Goal: Contribute content: Contribute content

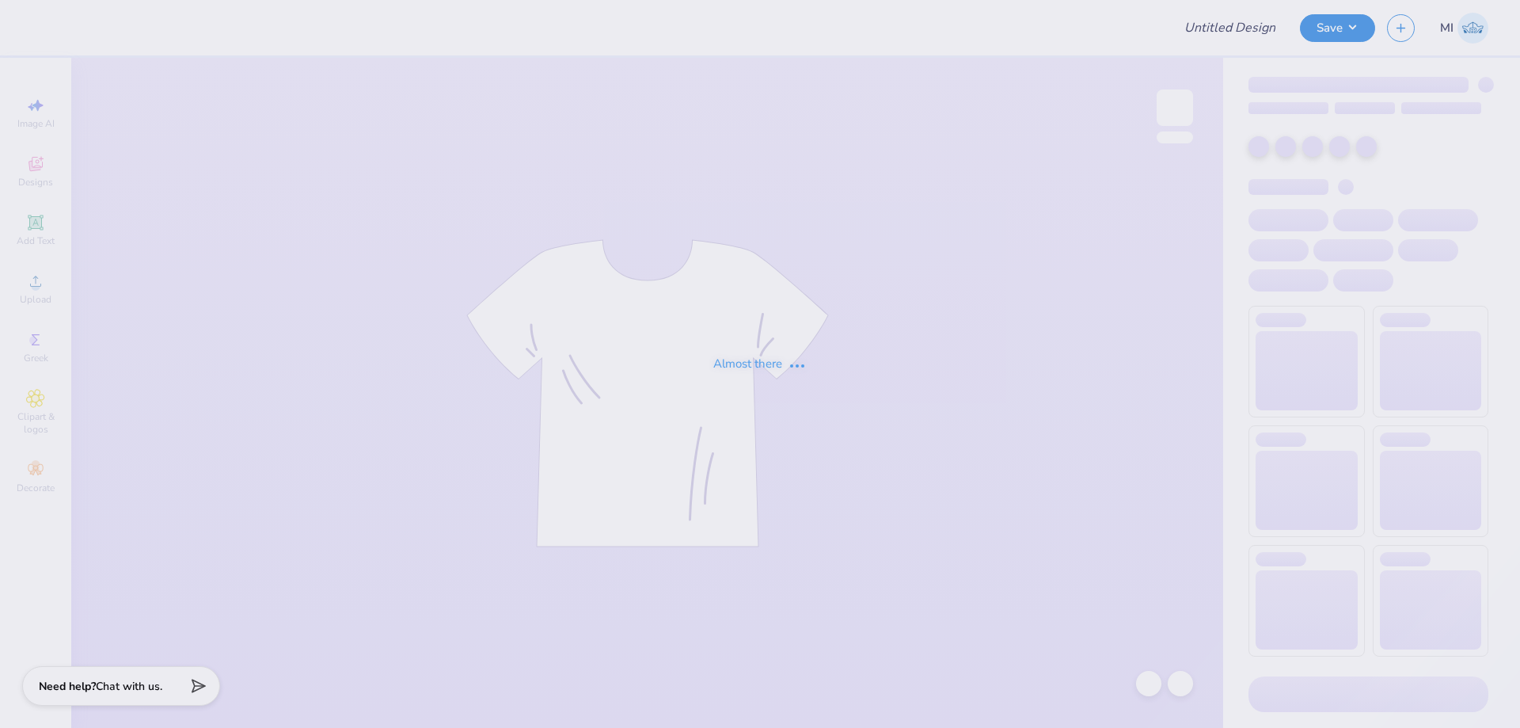
type input "FPS239521"
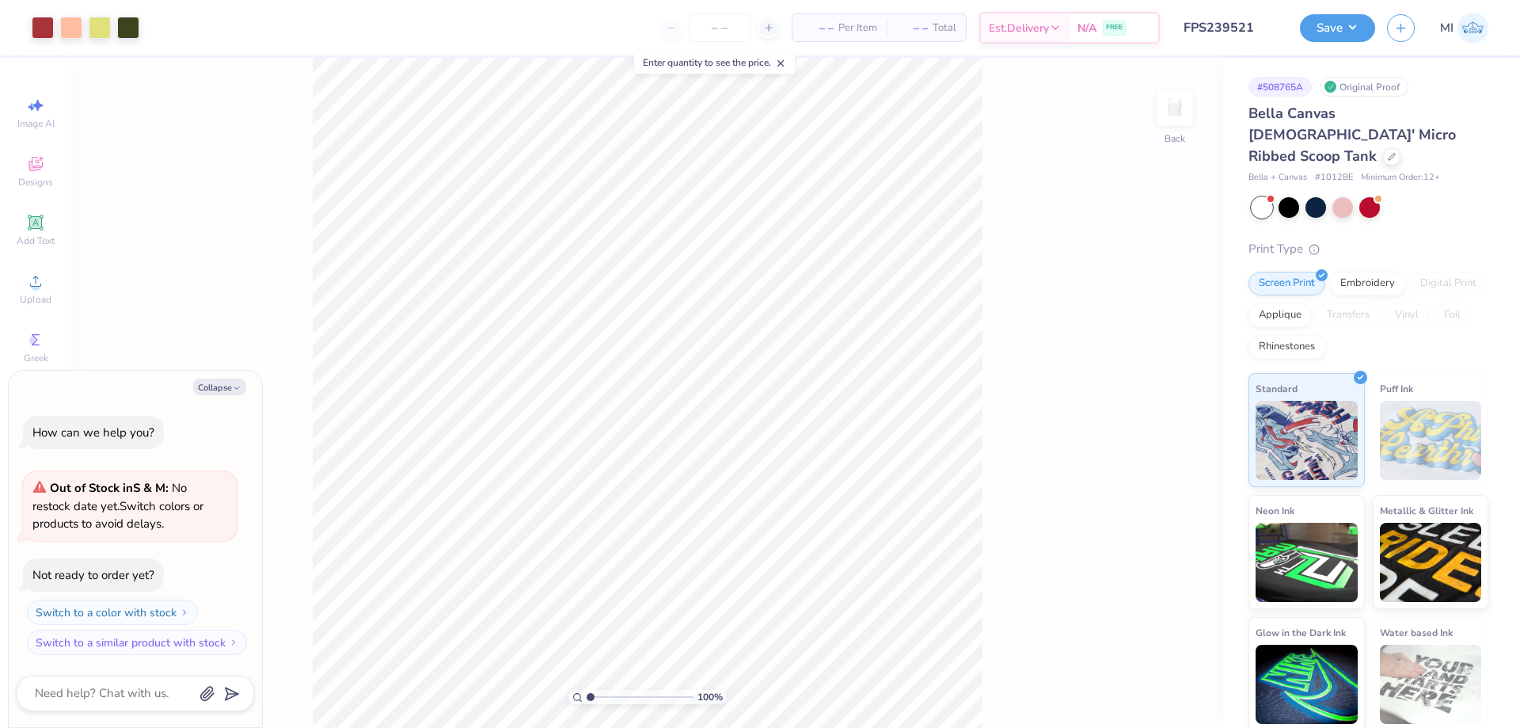
type input "2.9"
click at [610, 697] on input "range" at bounding box center [640, 697] width 107 height 14
click at [226, 382] on button "Collapse" at bounding box center [219, 386] width 53 height 17
type textarea "x"
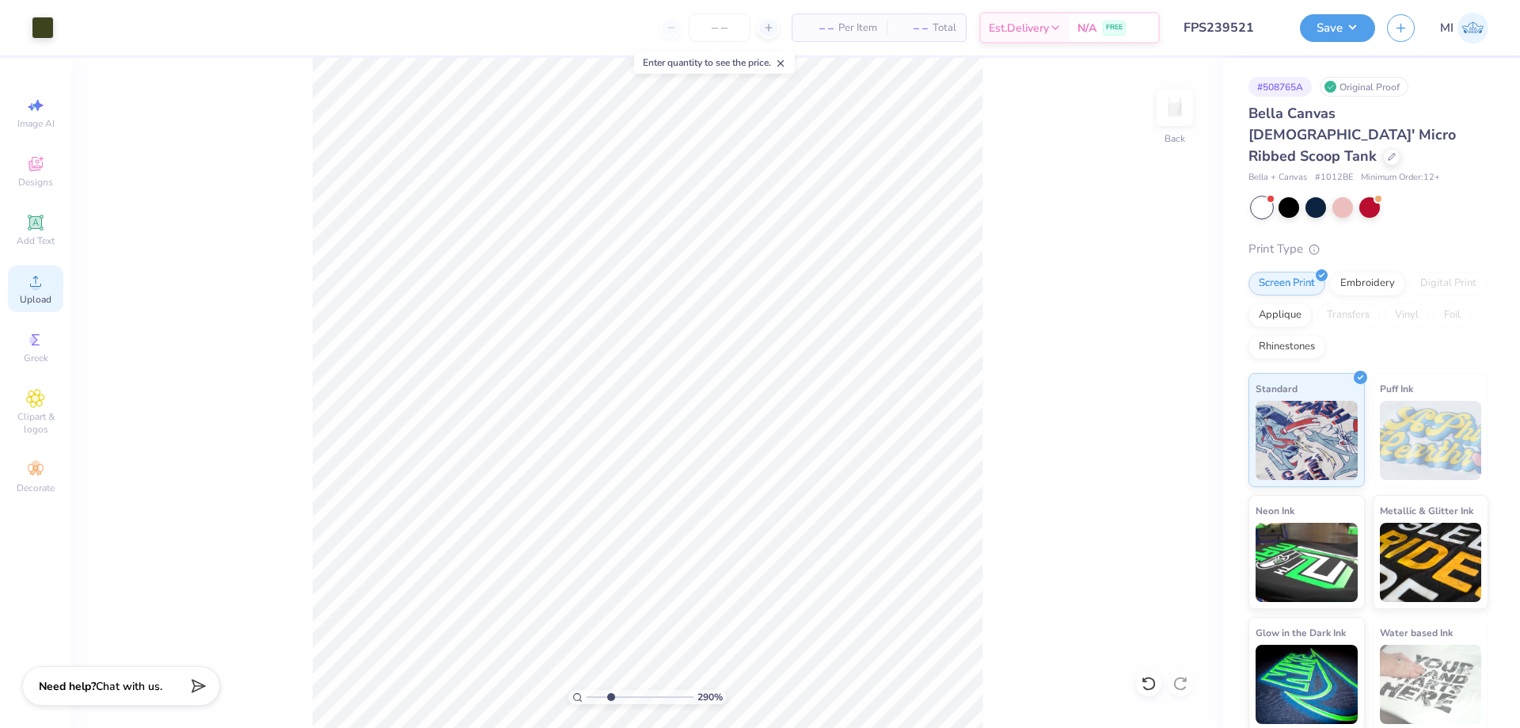
click at [28, 288] on icon at bounding box center [35, 281] width 19 height 19
click at [44, 280] on icon at bounding box center [35, 281] width 19 height 19
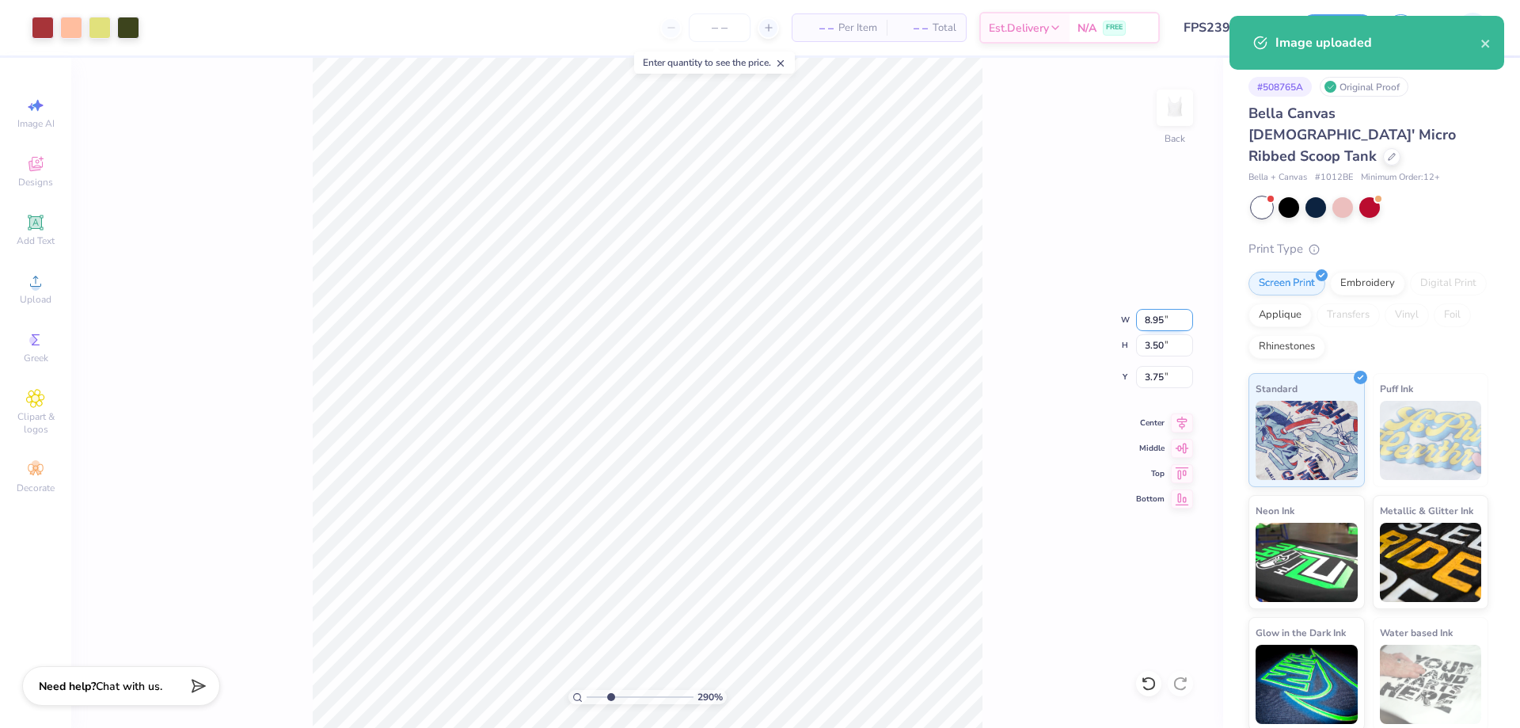
click at [1154, 320] on input "8.95" at bounding box center [1164, 320] width 57 height 22
type input "5.00"
type input "1.95"
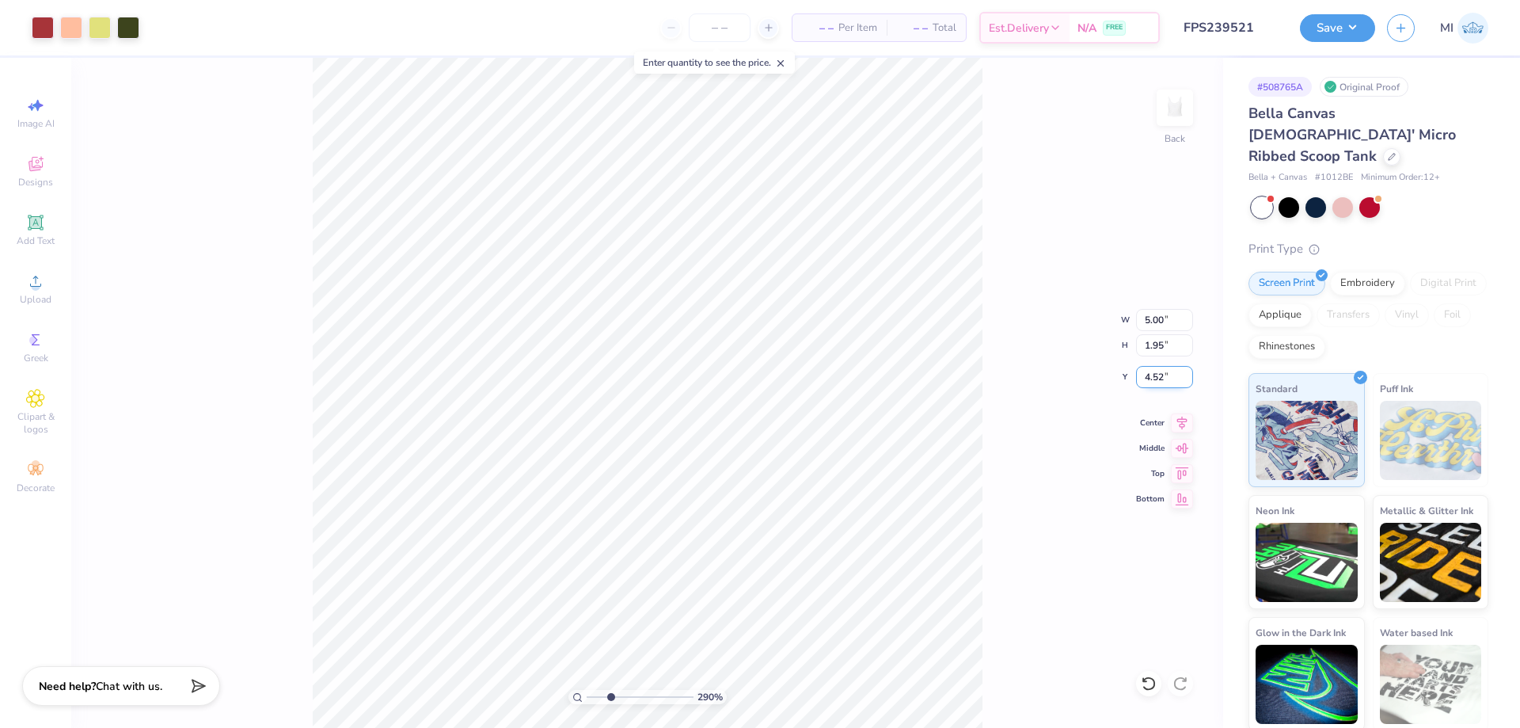
drag, startPoint x: 1172, startPoint y: 381, endPoint x: 1121, endPoint y: 382, distance: 50.7
click at [1136, 382] on input "4.52" at bounding box center [1164, 377] width 57 height 22
type input "1.50"
click at [815, 701] on li "Send to Back" at bounding box center [827, 708] width 124 height 31
type input "3.60"
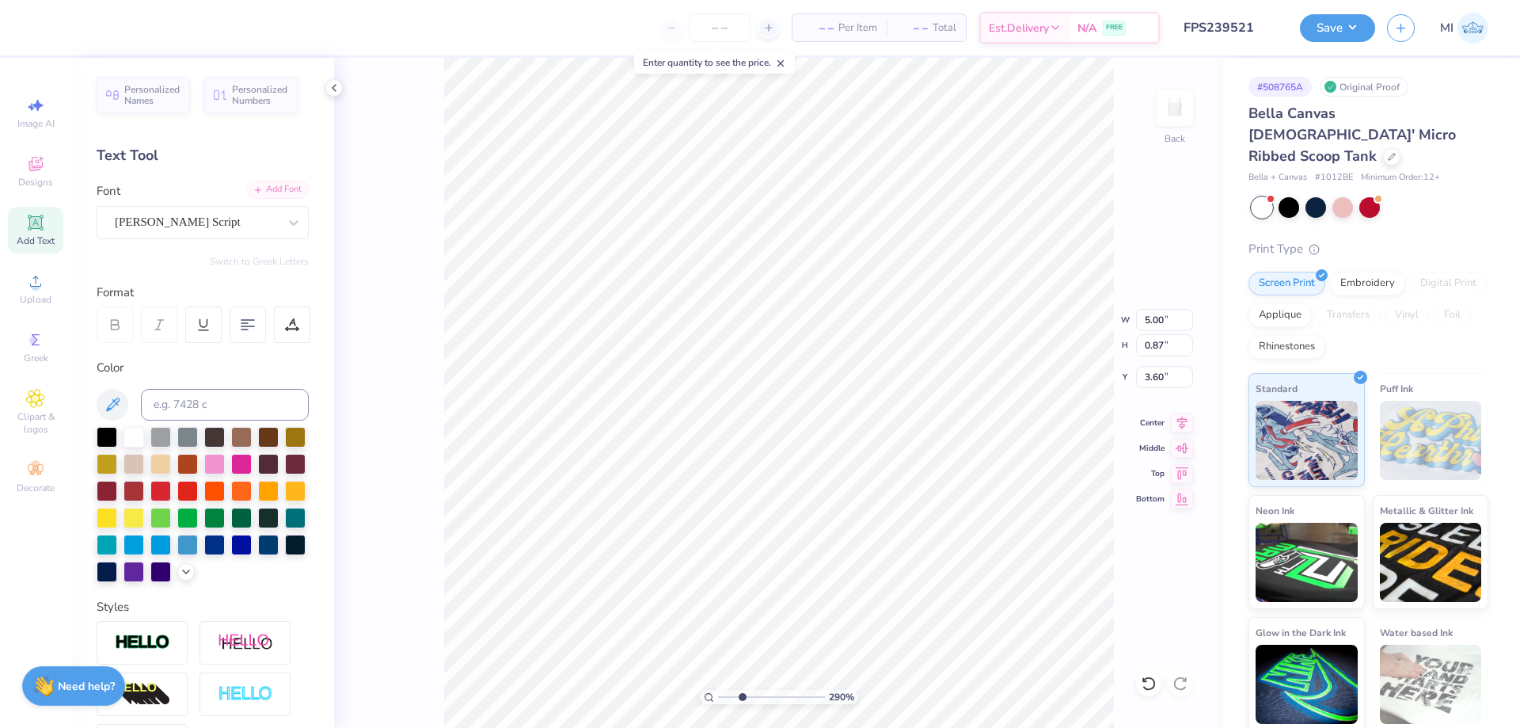
click at [279, 184] on div "Add Font" at bounding box center [277, 190] width 63 height 18
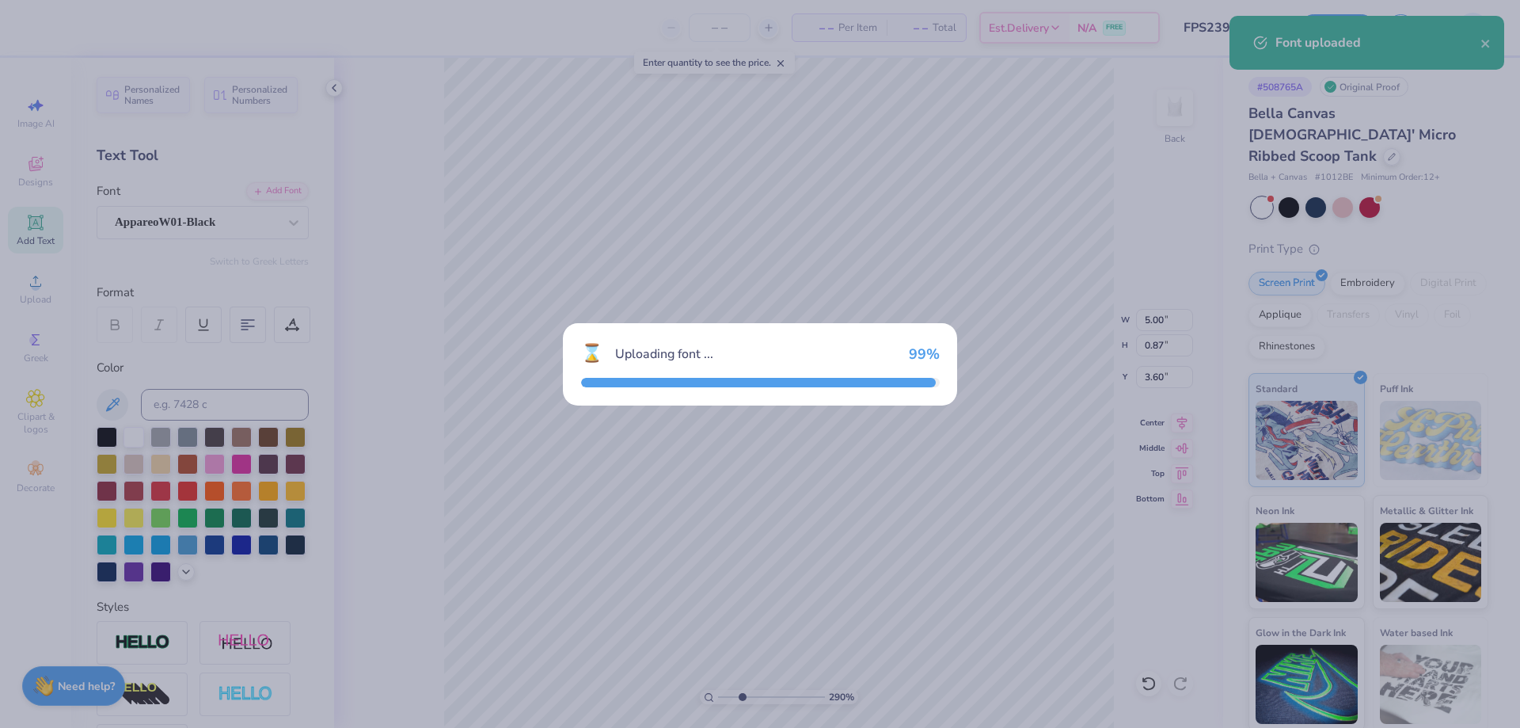
type input "6.51"
type input "0.73"
type input "3.67"
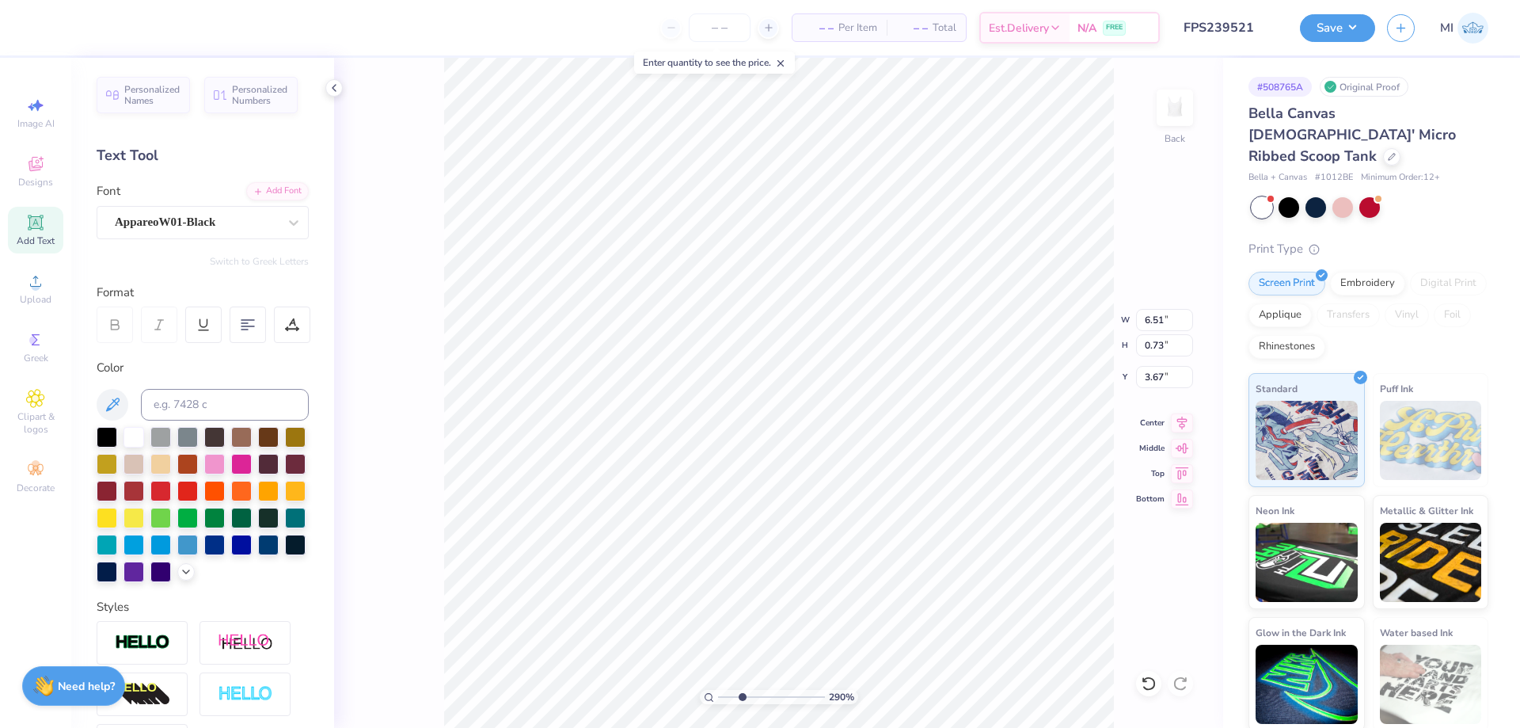
scroll to position [0, 6]
type textarea "ALPHA OMICRON PI"
click at [1160, 313] on input "8.01" at bounding box center [1164, 320] width 57 height 22
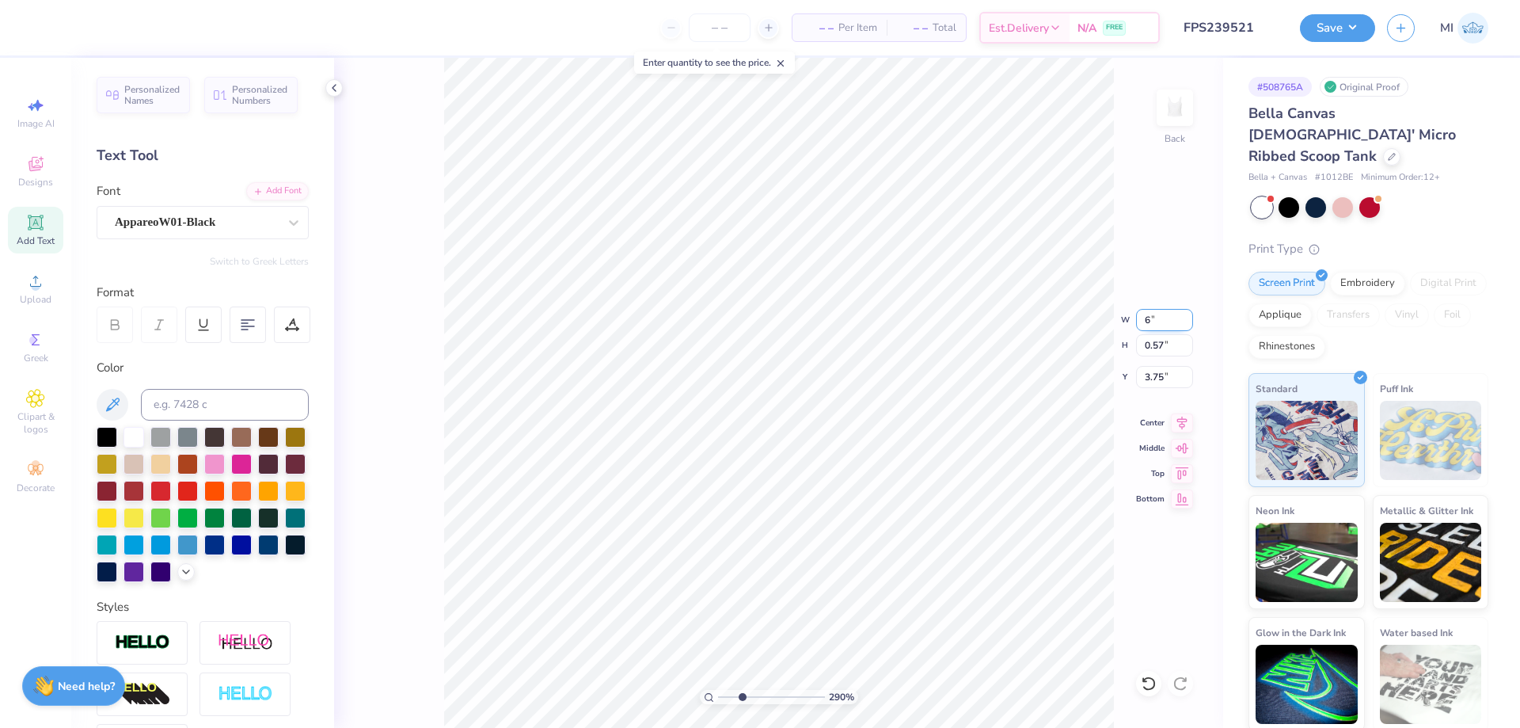
type input "6.00"
type input "0.43"
type input "3.66"
type input "2.50"
type input "0.17"
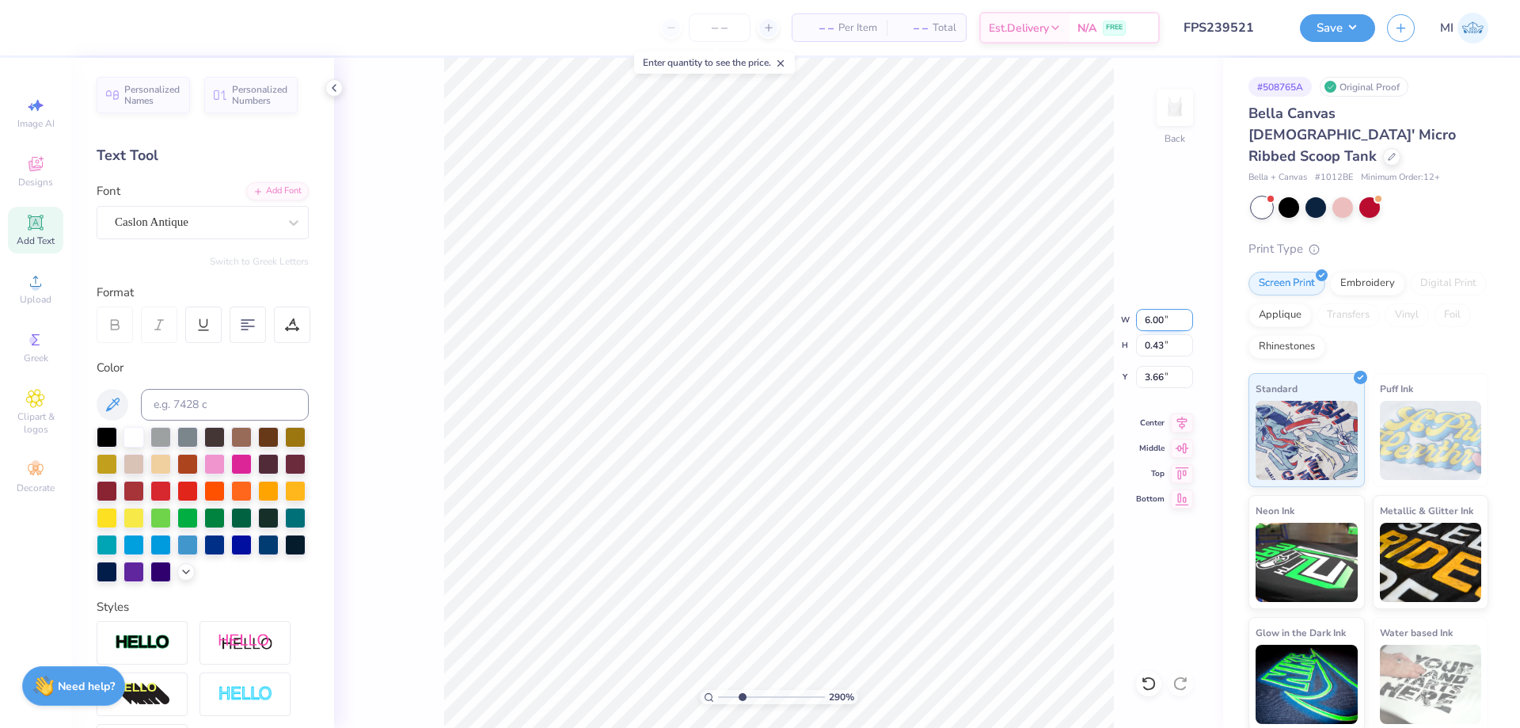
type input "4.30"
drag, startPoint x: 1157, startPoint y: 320, endPoint x: 1125, endPoint y: 319, distance: 31.7
click at [1136, 319] on input "2.50" at bounding box center [1164, 320] width 57 height 22
type input "3.00"
type input "0.20"
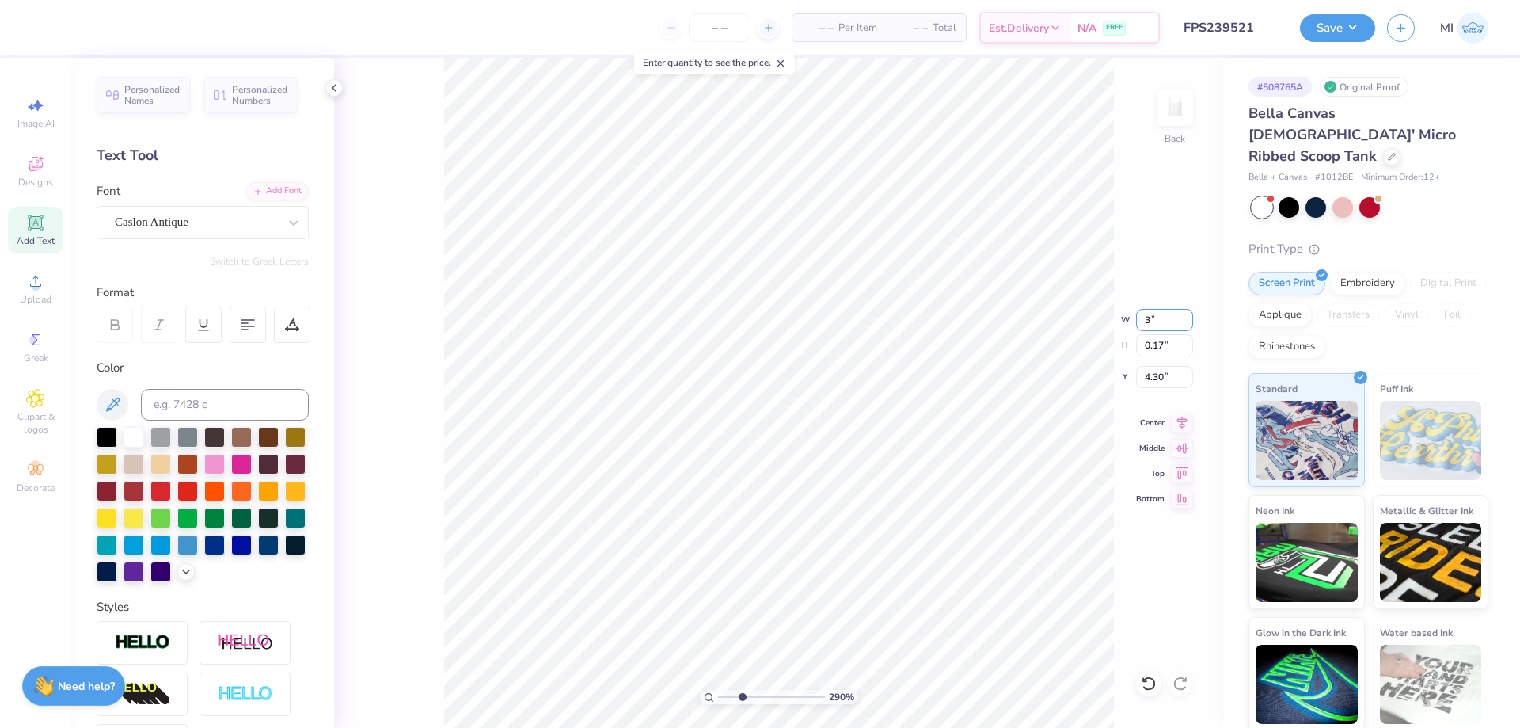
type input "4.29"
drag, startPoint x: 1165, startPoint y: 320, endPoint x: 1152, endPoint y: 321, distance: 12.7
click at [1152, 321] on input "3.00" at bounding box center [1164, 320] width 57 height 22
type input "3.50"
type input "0.23"
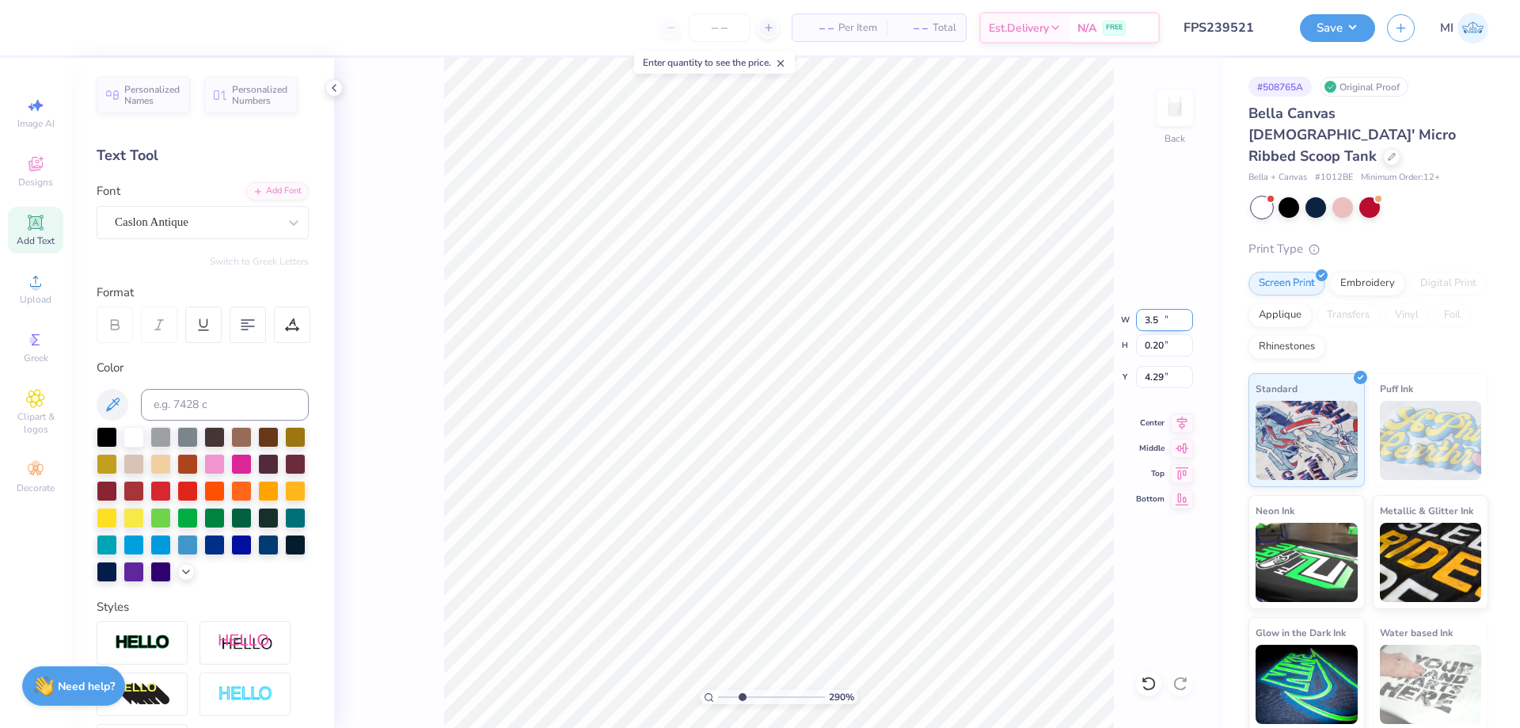
type input "4.27"
drag, startPoint x: 1154, startPoint y: 320, endPoint x: 1187, endPoint y: 320, distance: 33.3
click at [1187, 320] on input "3.50" at bounding box center [1164, 320] width 57 height 22
type input "3.20"
type input "0.21"
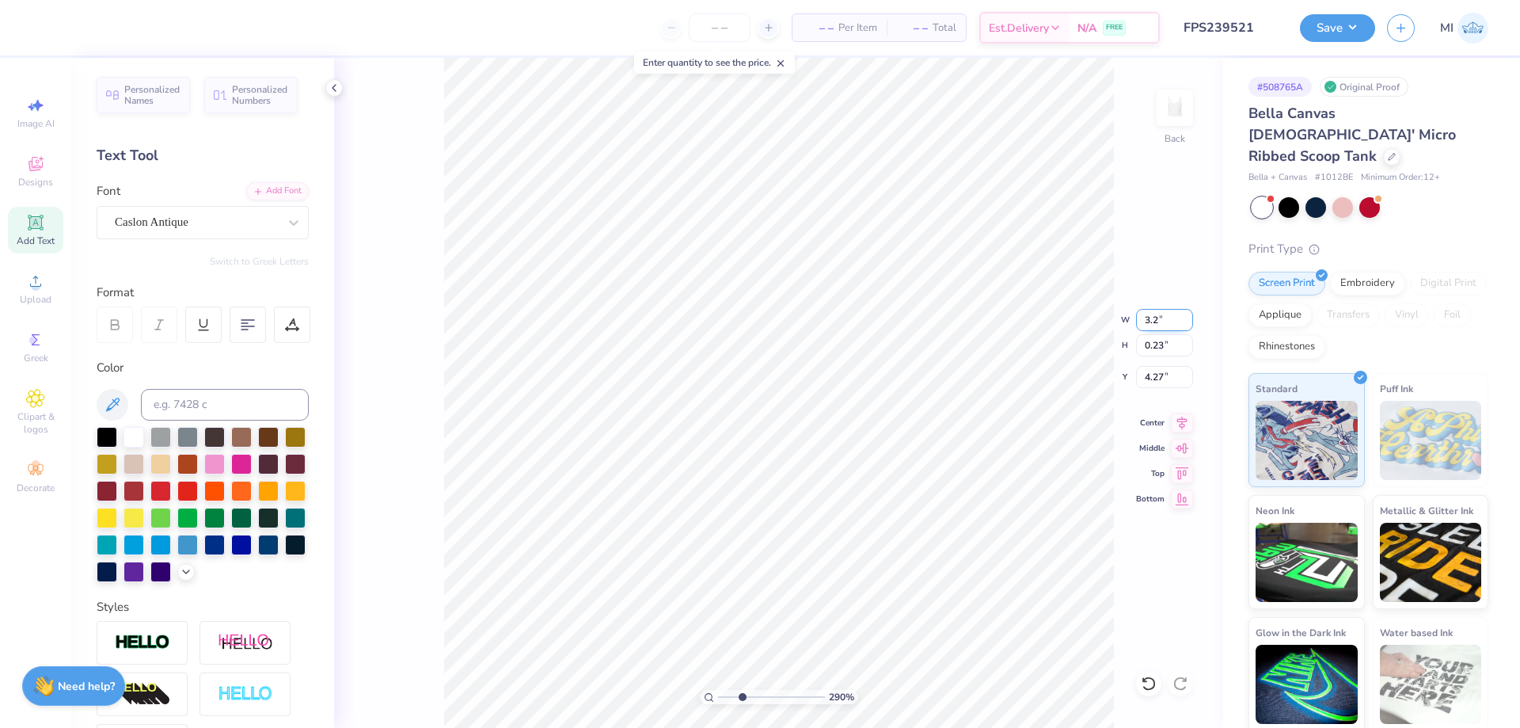
type input "4.28"
drag, startPoint x: 751, startPoint y: 698, endPoint x: 690, endPoint y: 696, distance: 61.0
type input "1"
click at [718, 696] on input "range" at bounding box center [771, 697] width 107 height 14
drag, startPoint x: 1170, startPoint y: 321, endPoint x: 1120, endPoint y: 318, distance: 49.9
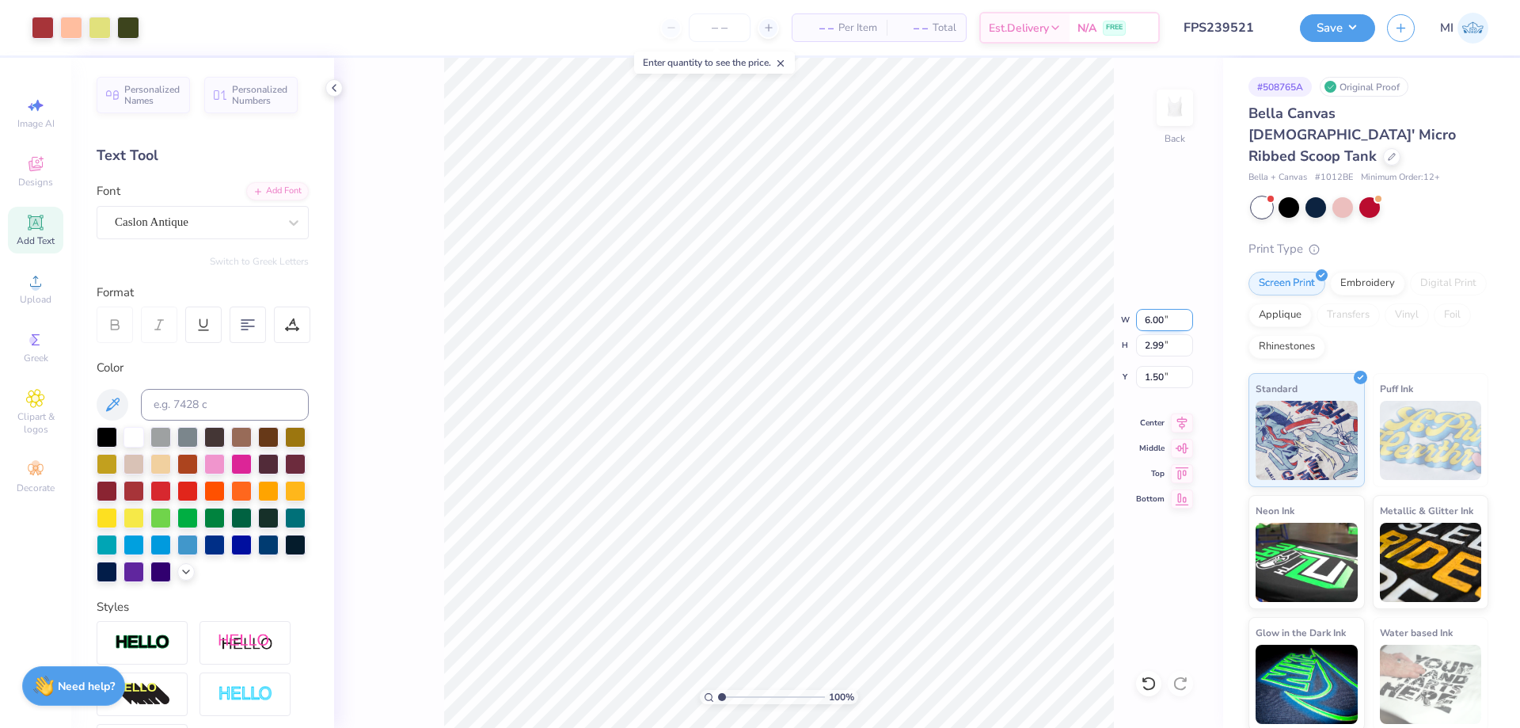
click at [1136, 318] on input "6.00" at bounding box center [1164, 320] width 57 height 22
type input "5.00"
type input "2.49"
drag, startPoint x: 1173, startPoint y: 375, endPoint x: 1091, endPoint y: 378, distance: 81.6
click at [1136, 378] on input "1.75" at bounding box center [1164, 377] width 57 height 22
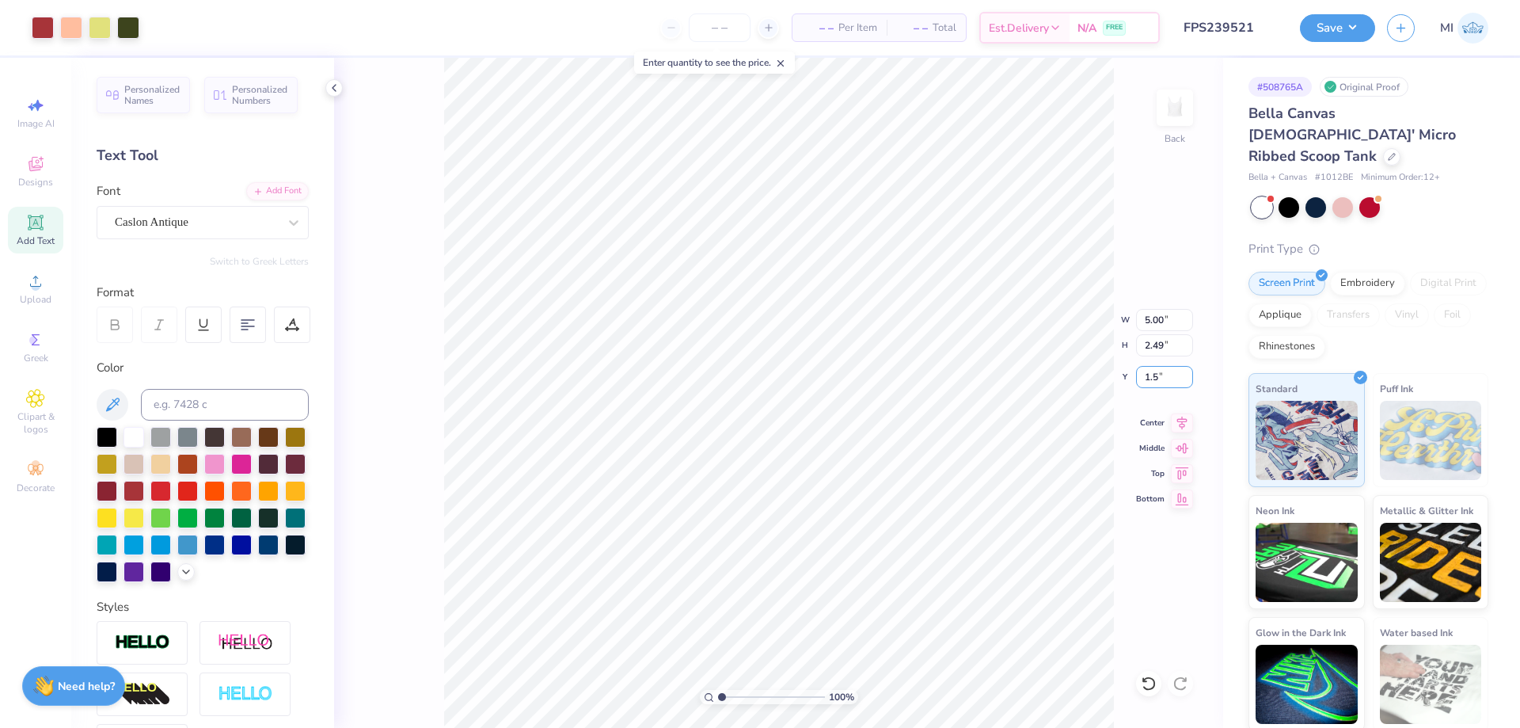
type input "1.50"
click at [1336, 44] on div "Save MI" at bounding box center [1410, 27] width 220 height 55
click at [1338, 29] on button "Save" at bounding box center [1337, 26] width 75 height 28
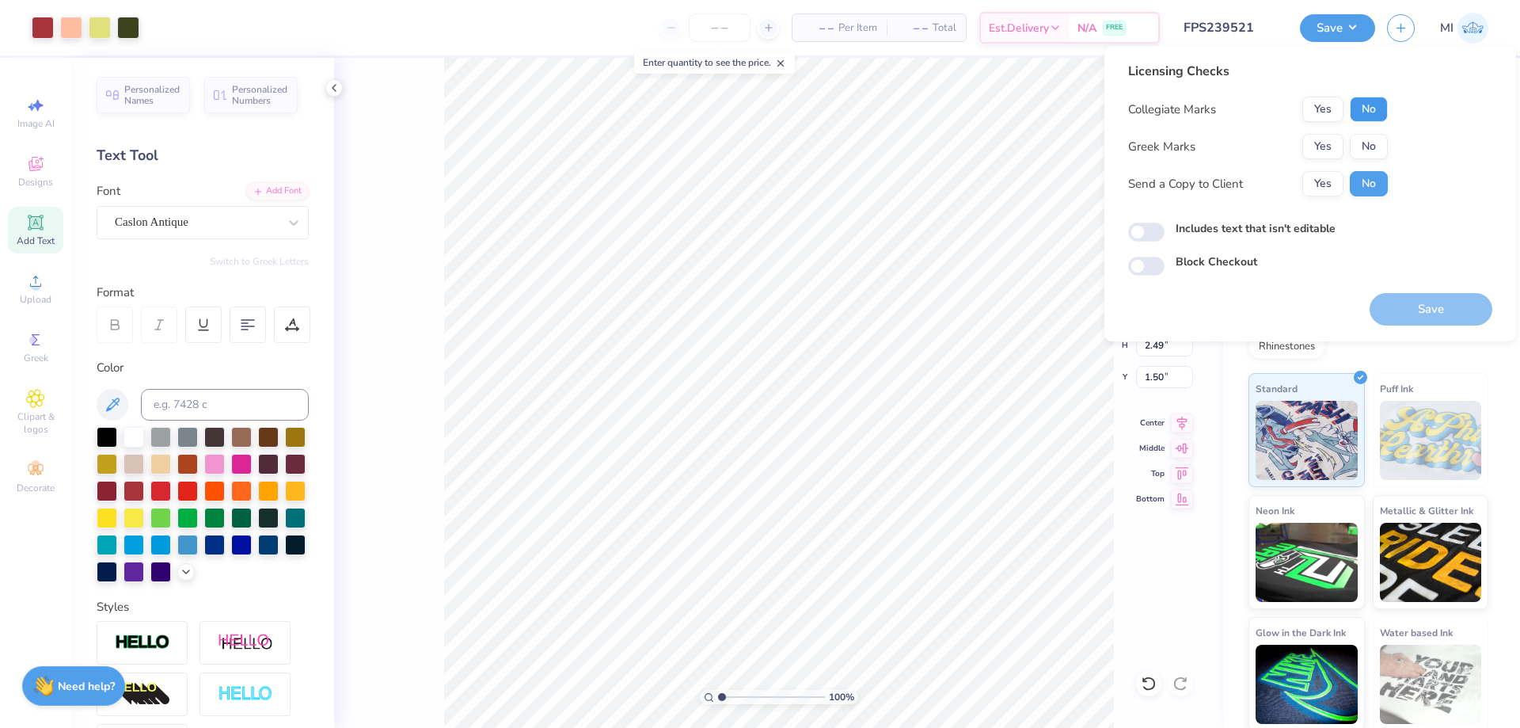
click at [1369, 112] on button "No" at bounding box center [1369, 109] width 38 height 25
click at [1306, 155] on button "Yes" at bounding box center [1322, 146] width 41 height 25
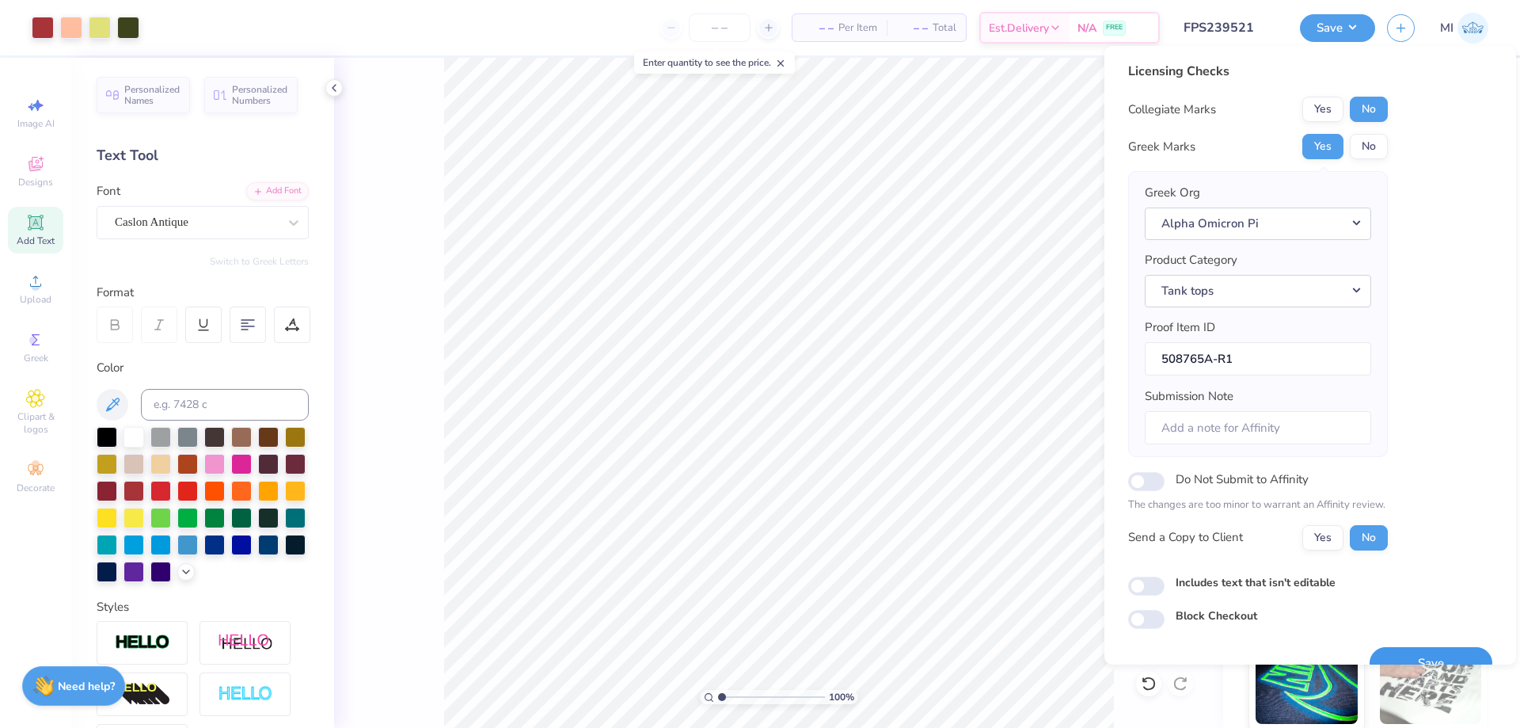
click at [1411, 657] on button "Save" at bounding box center [1431, 663] width 123 height 32
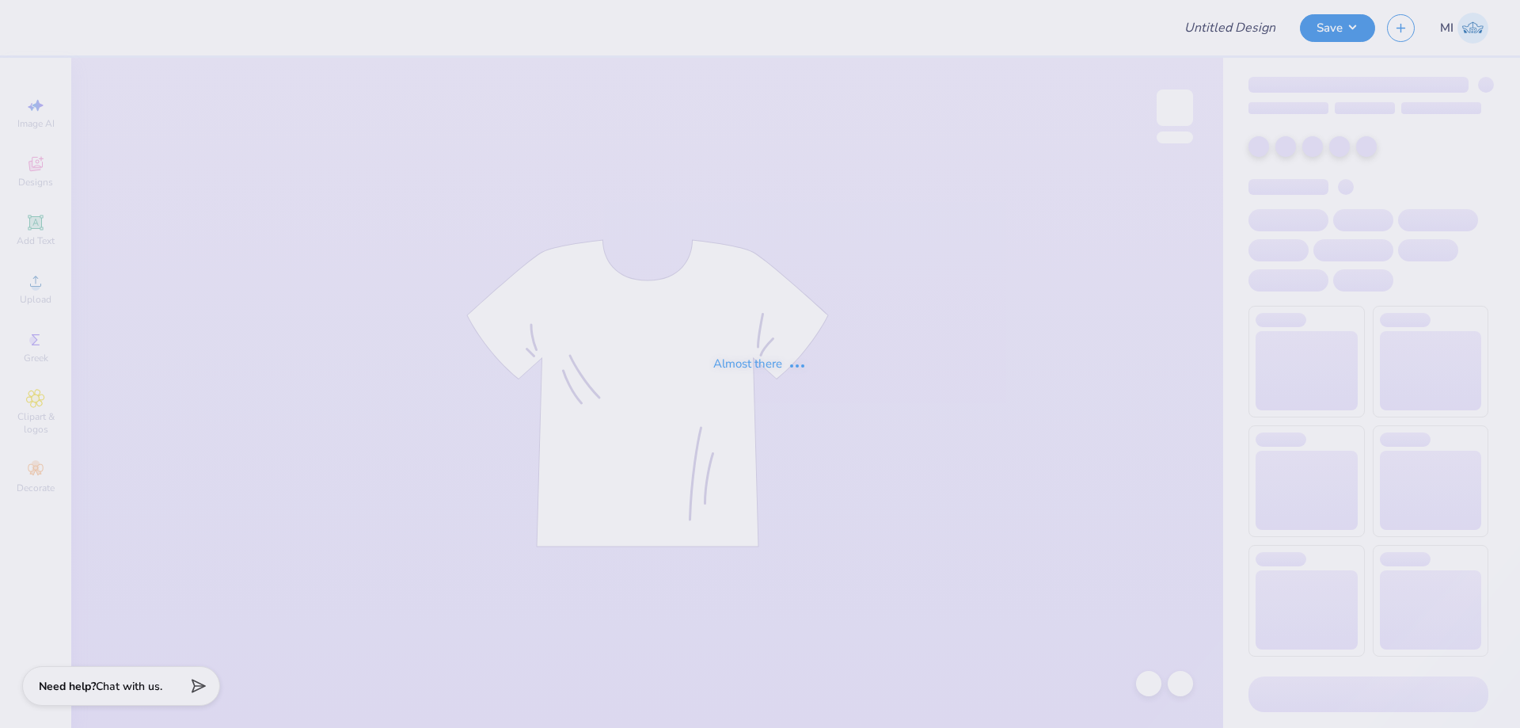
type input "FPS239551"
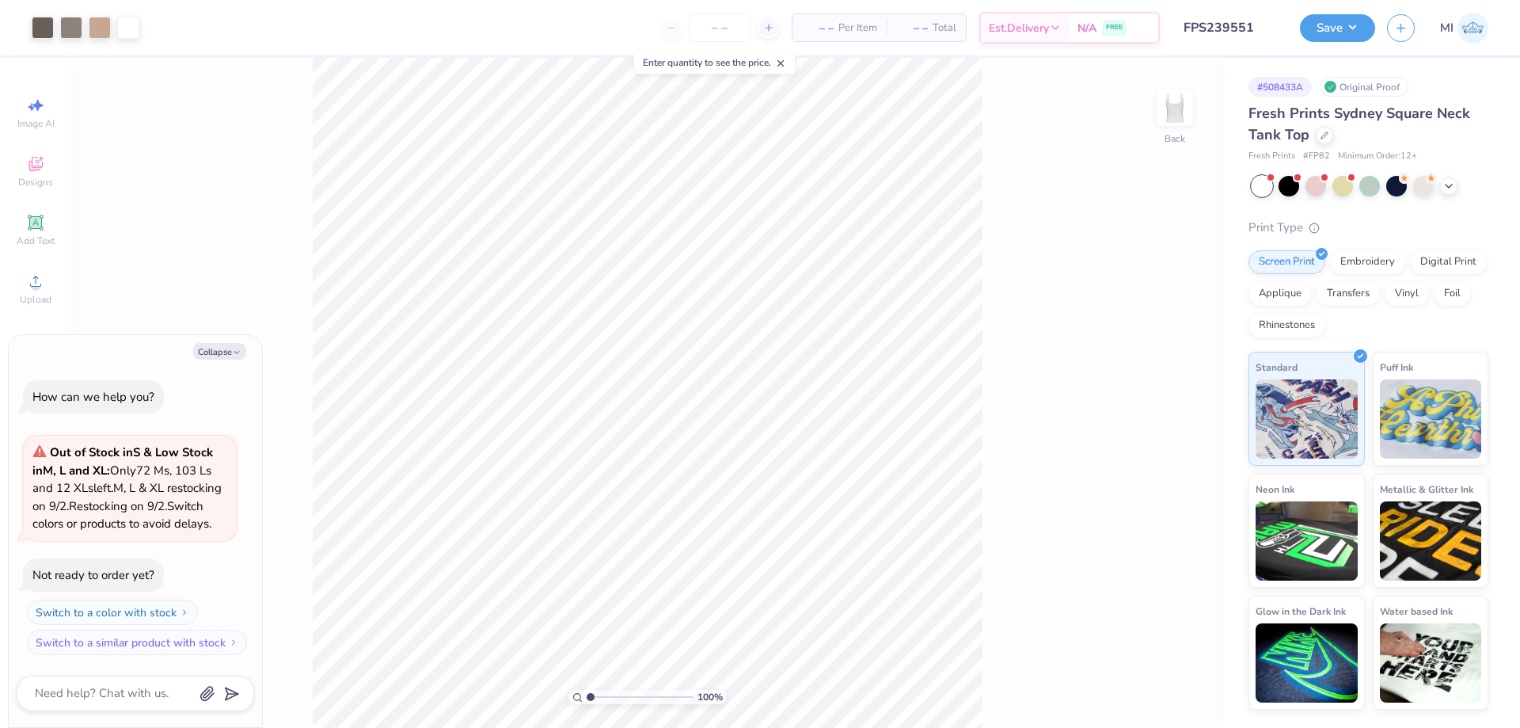
type textarea "x"
click at [597, 696] on input "range" at bounding box center [640, 697] width 107 height 14
type input "1.63"
type textarea "x"
drag, startPoint x: 604, startPoint y: 695, endPoint x: 529, endPoint y: 690, distance: 75.4
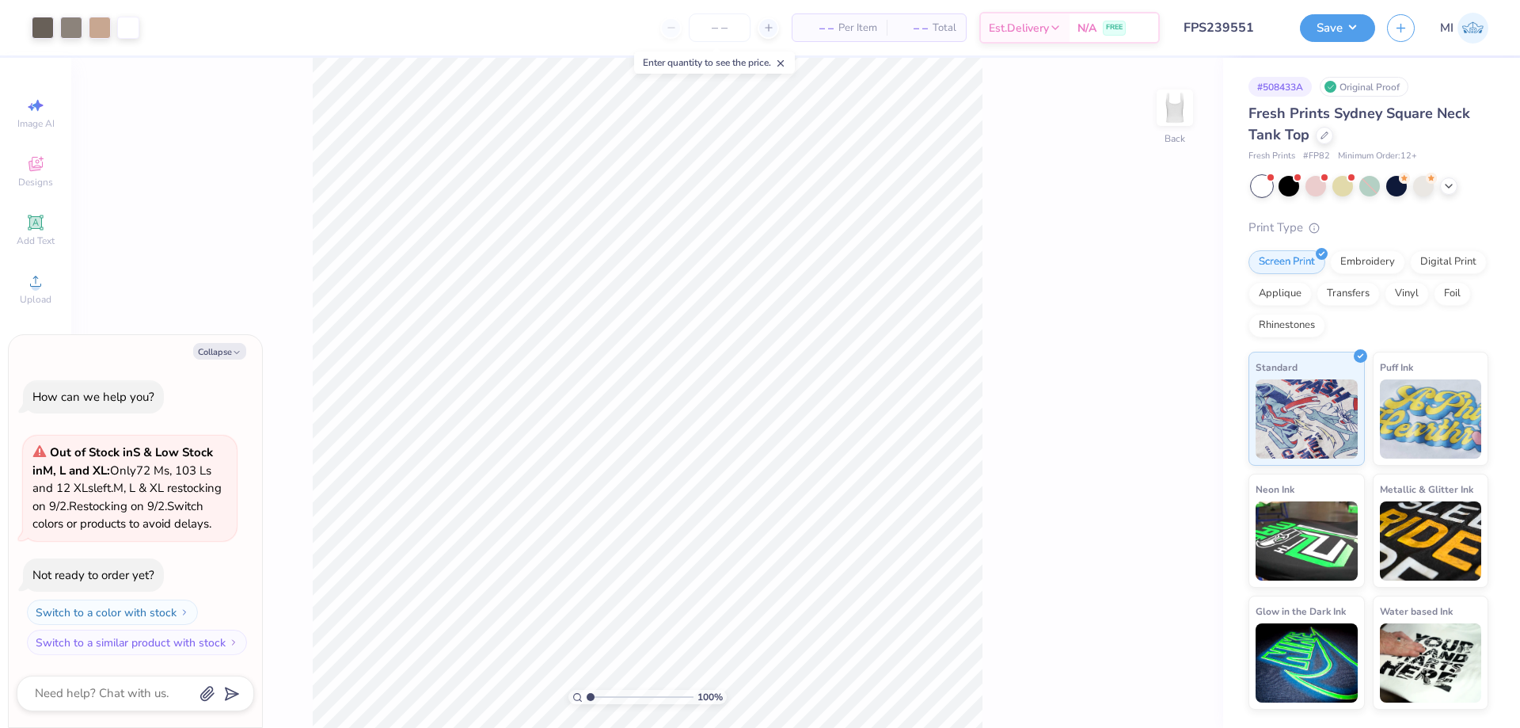
click at [587, 690] on input "range" at bounding box center [640, 697] width 107 height 14
type input "1"
drag, startPoint x: 599, startPoint y: 699, endPoint x: 576, endPoint y: 700, distance: 23.0
click at [587, 700] on input "range" at bounding box center [640, 697] width 107 height 14
click at [46, 232] on div "Add Text" at bounding box center [35, 230] width 55 height 47
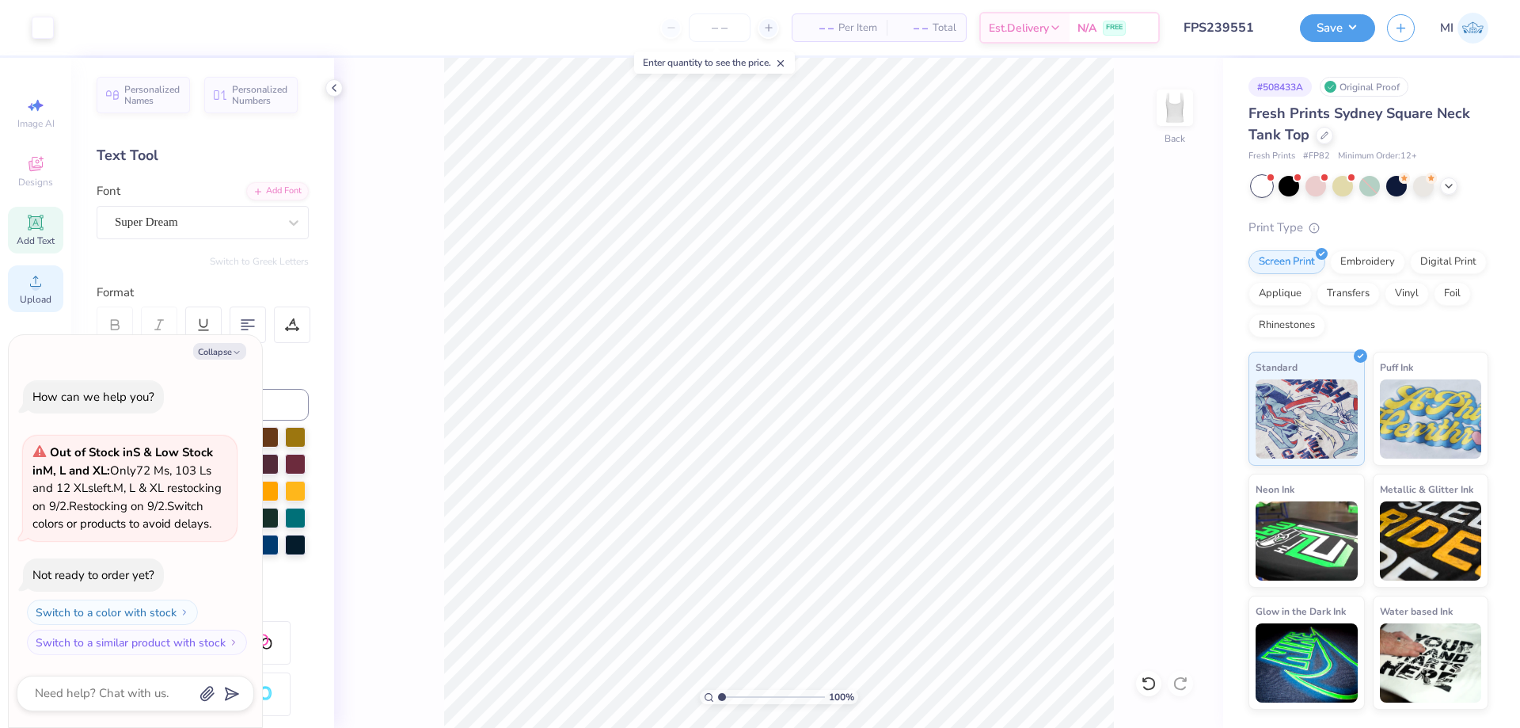
click at [45, 290] on div "Upload" at bounding box center [35, 288] width 55 height 47
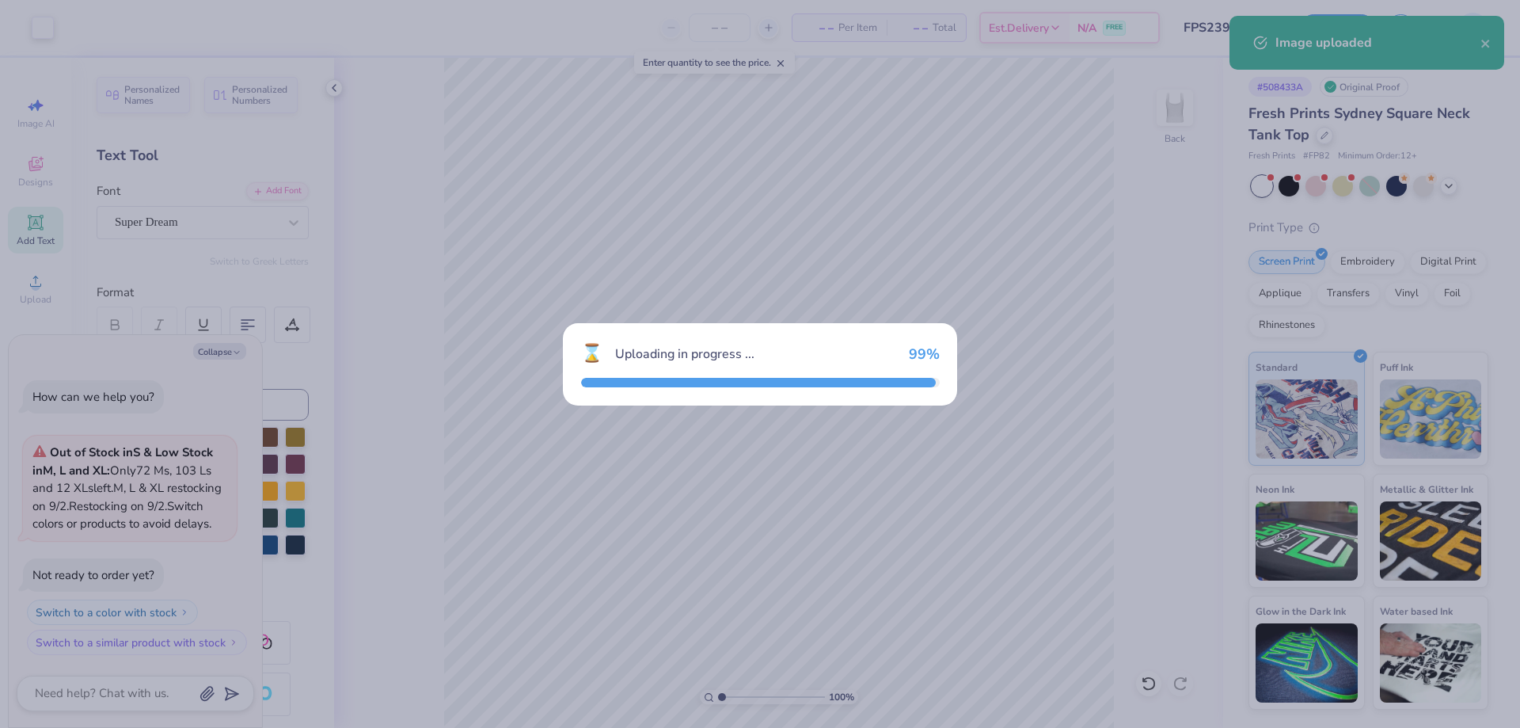
type textarea "x"
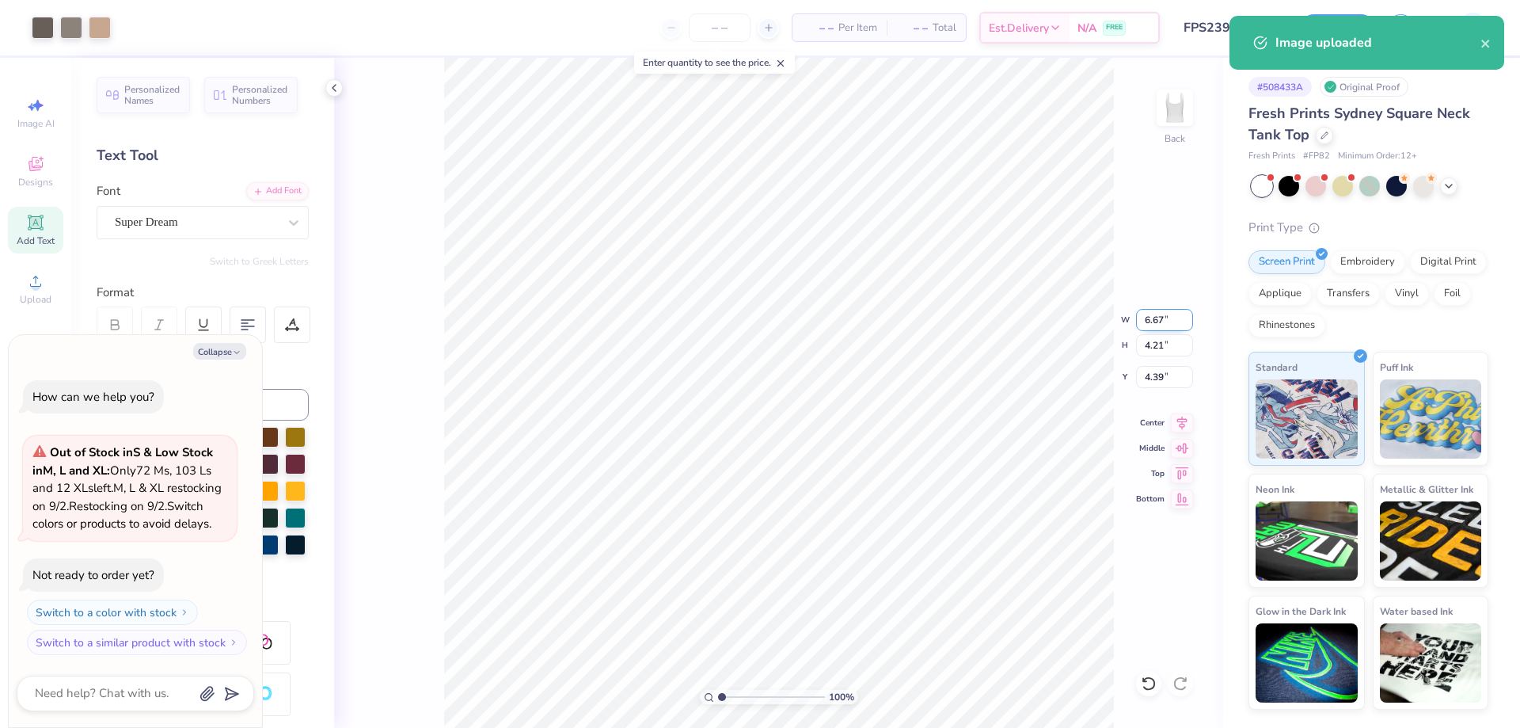
click at [1161, 316] on input "6.67" at bounding box center [1164, 320] width 57 height 22
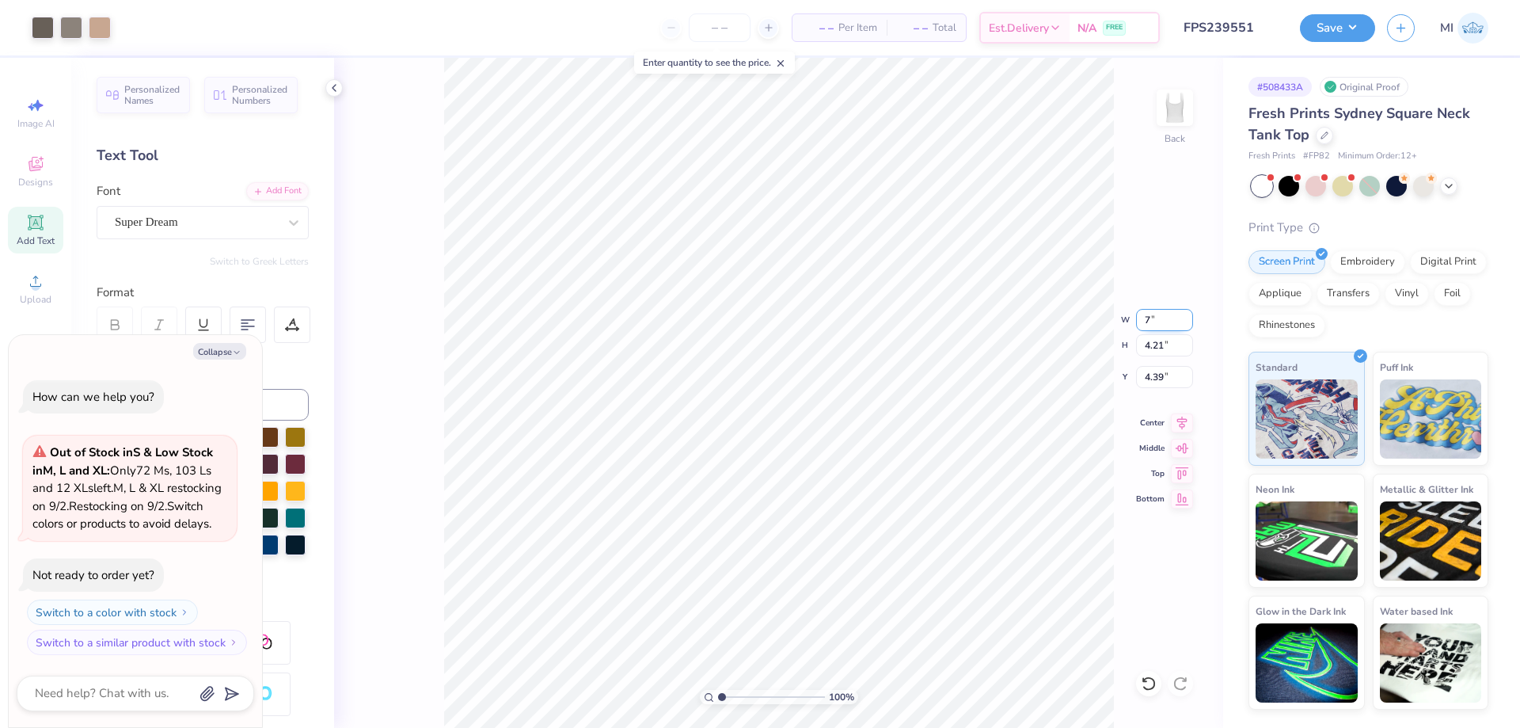
type input "7"
type textarea "x"
type input "7.00"
type input "4.42"
click at [1161, 374] on input "4.29" at bounding box center [1164, 377] width 57 height 22
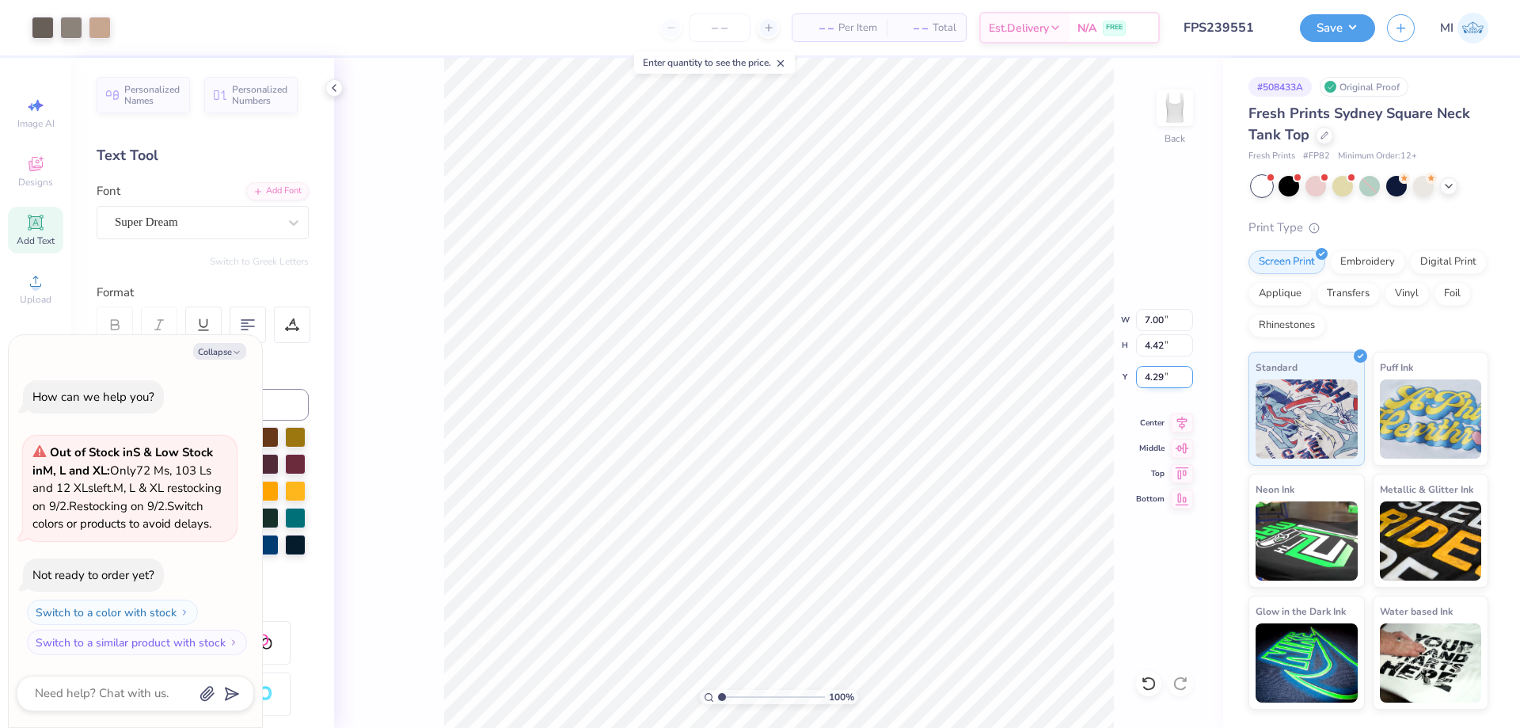
click at [1161, 374] on input "4.29" at bounding box center [1164, 377] width 57 height 22
type input "2"
type textarea "x"
type input "2.00"
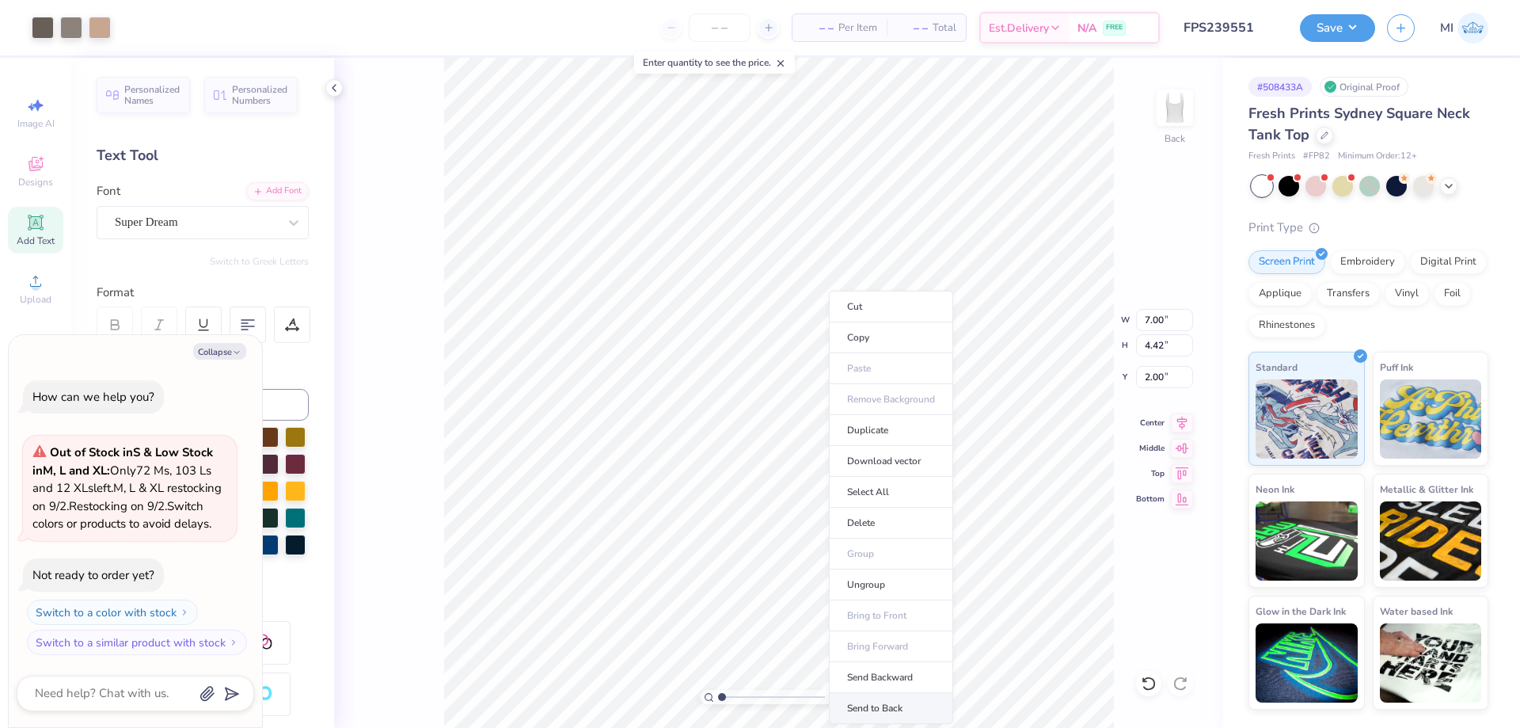
click at [896, 705] on li "Send to Back" at bounding box center [891, 708] width 124 height 31
click at [912, 588] on li "Ungroup" at bounding box center [920, 584] width 124 height 31
type textarea "x"
click at [728, 701] on input "range" at bounding box center [771, 697] width 107 height 14
type input "1.63"
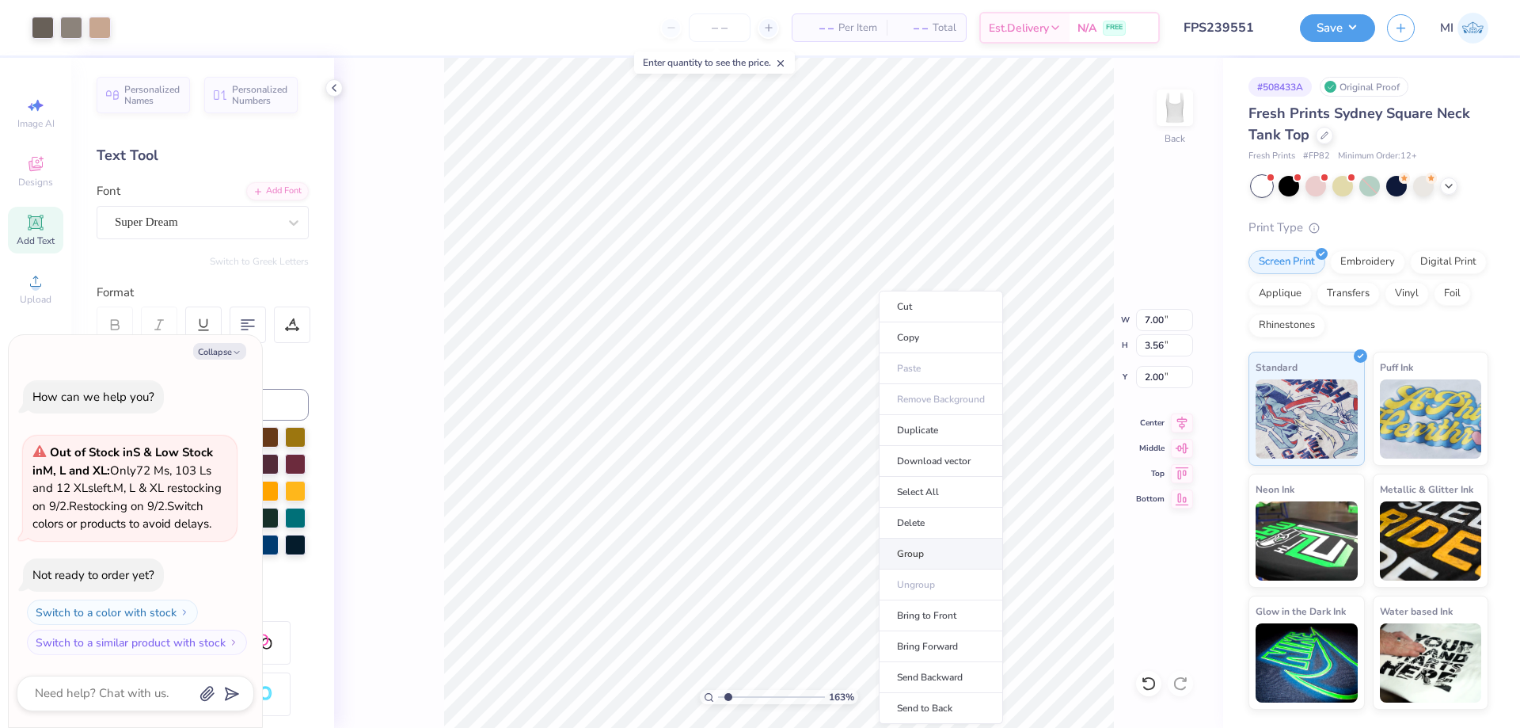
click at [935, 560] on li "Group" at bounding box center [941, 553] width 124 height 31
type textarea "x"
type input "4.84"
type input "0.65"
type input "5.77"
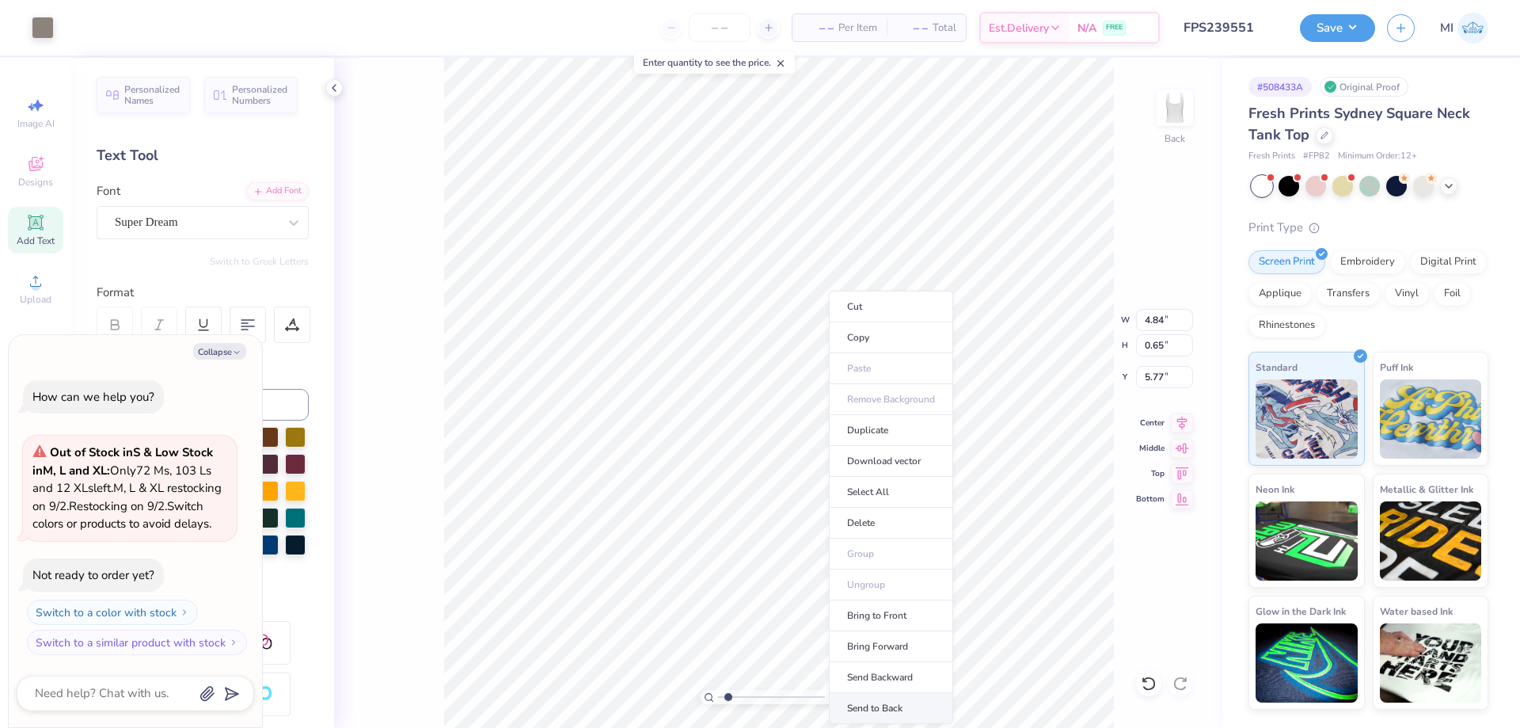
click at [902, 707] on li "Send to Back" at bounding box center [891, 708] width 124 height 31
type textarea "x"
click at [748, 697] on input "range" at bounding box center [771, 697] width 107 height 14
type input "3.5"
type textarea "x"
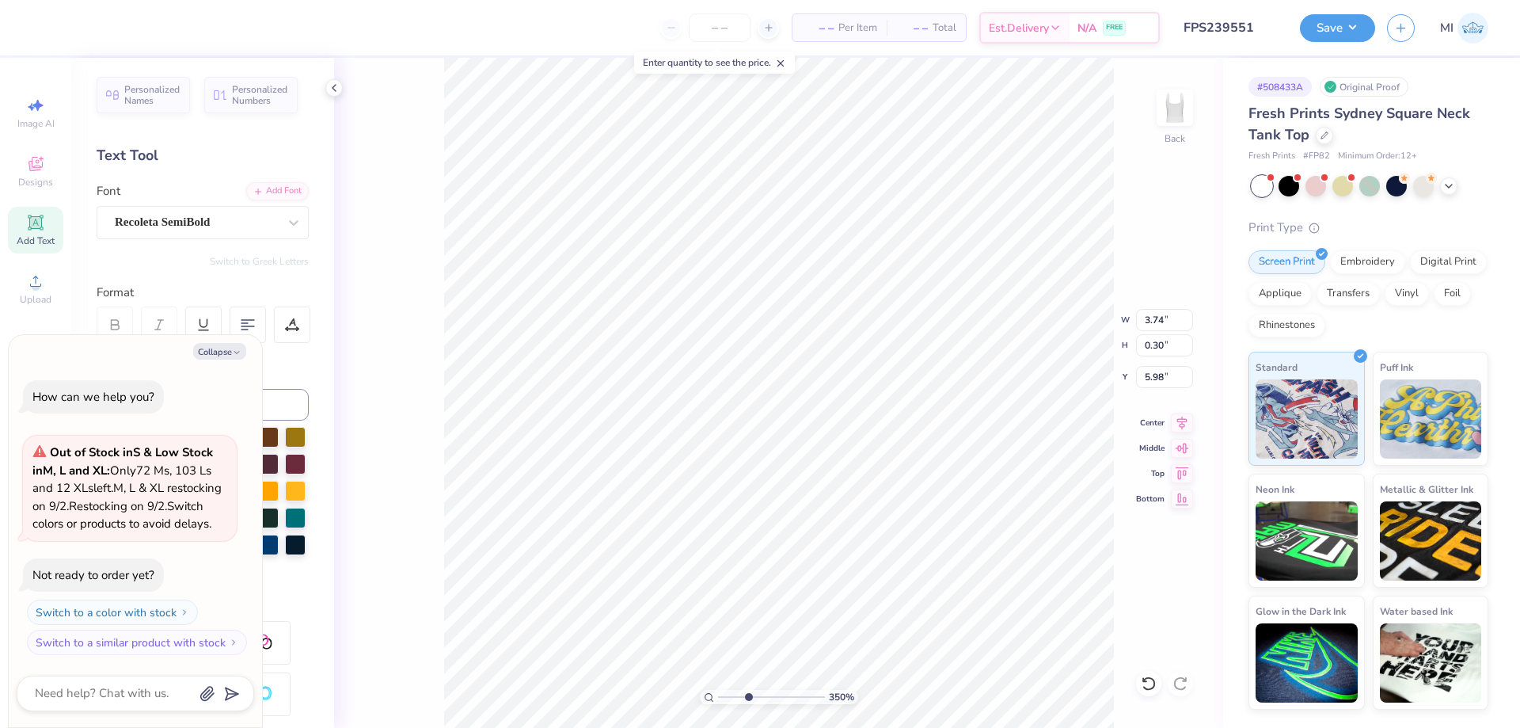
type input "3.66"
type input "0.29"
type textarea "x"
type input "3.59"
type textarea "x"
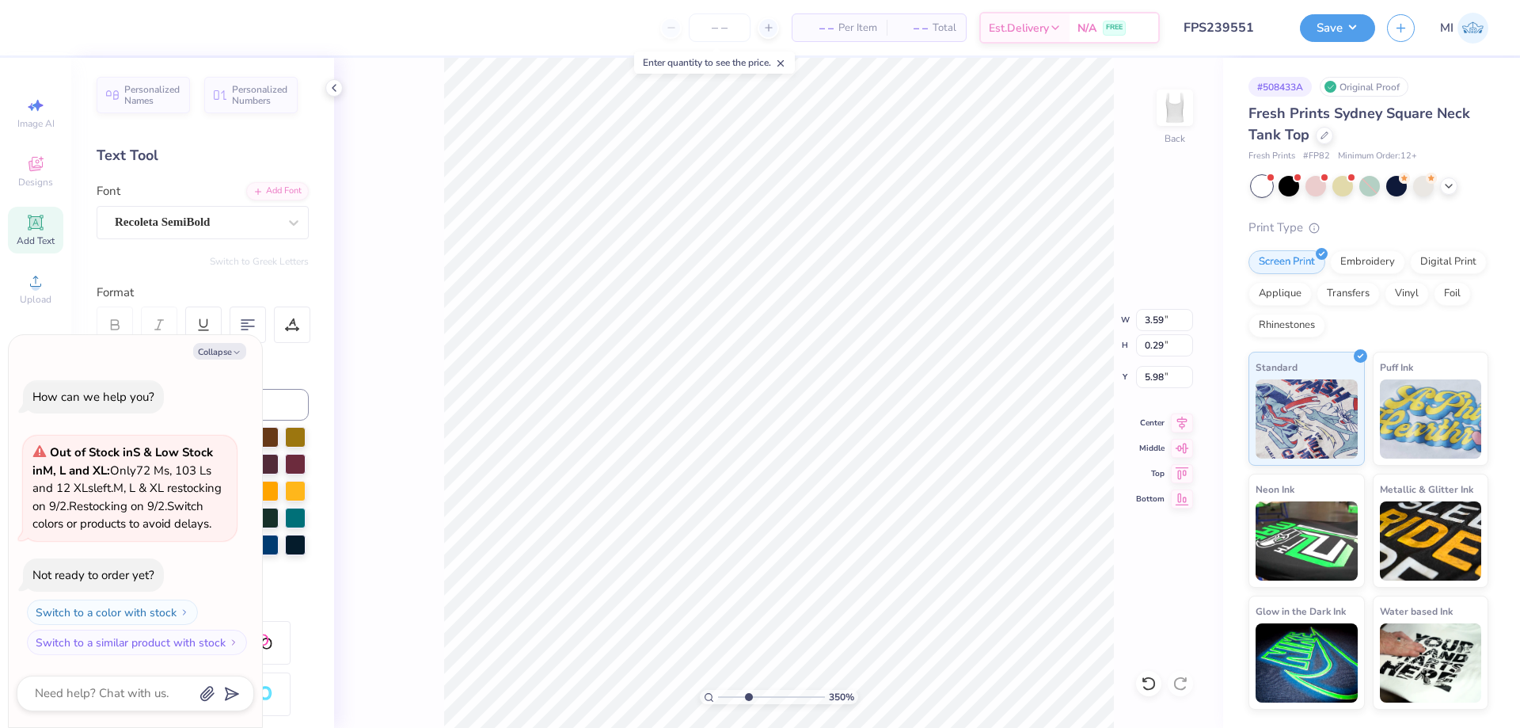
type input "5.95"
drag, startPoint x: 749, startPoint y: 698, endPoint x: 686, endPoint y: 694, distance: 62.7
type input "1"
click at [718, 694] on input "range" at bounding box center [771, 697] width 107 height 14
click at [884, 557] on li "Group" at bounding box center [892, 553] width 124 height 31
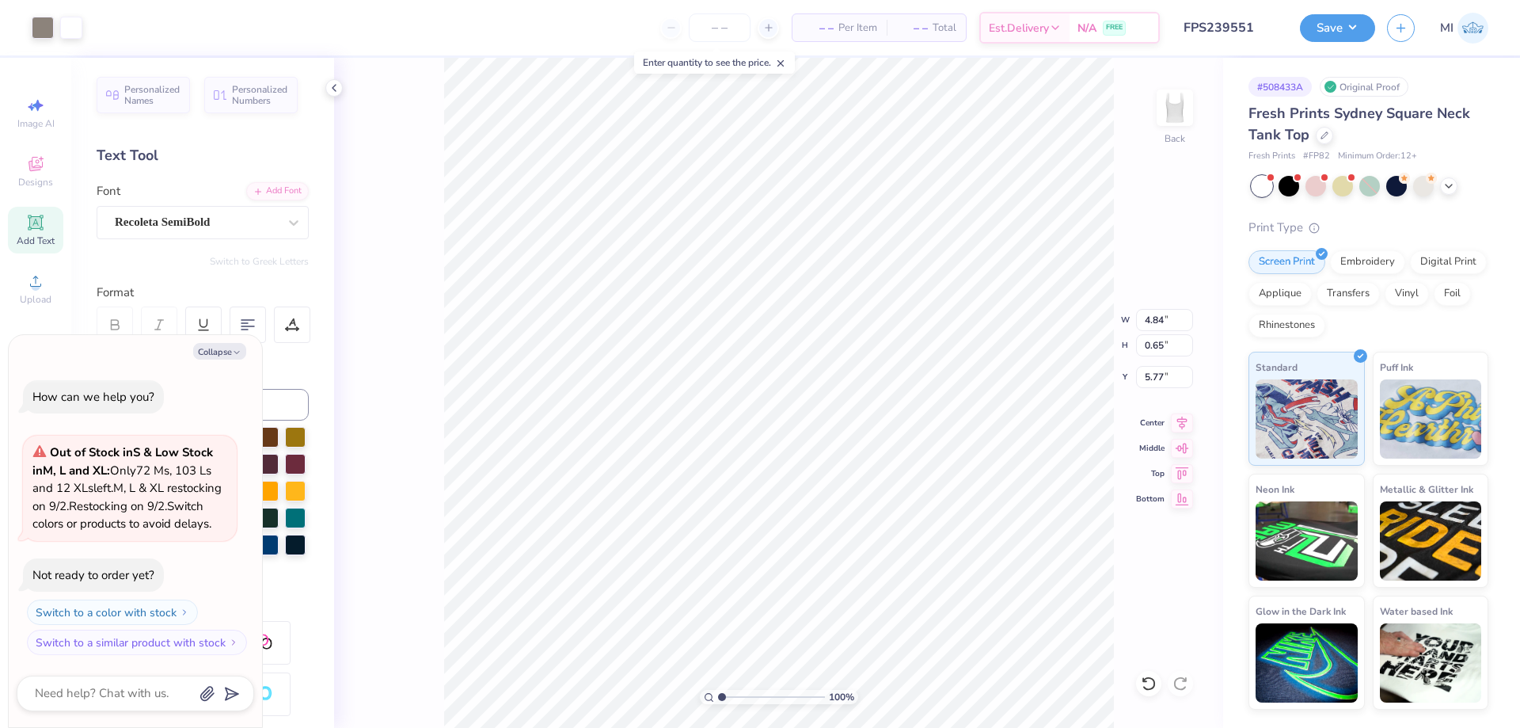
type textarea "x"
type input "7.00"
type input "3.56"
type input "2.00"
type textarea "x"
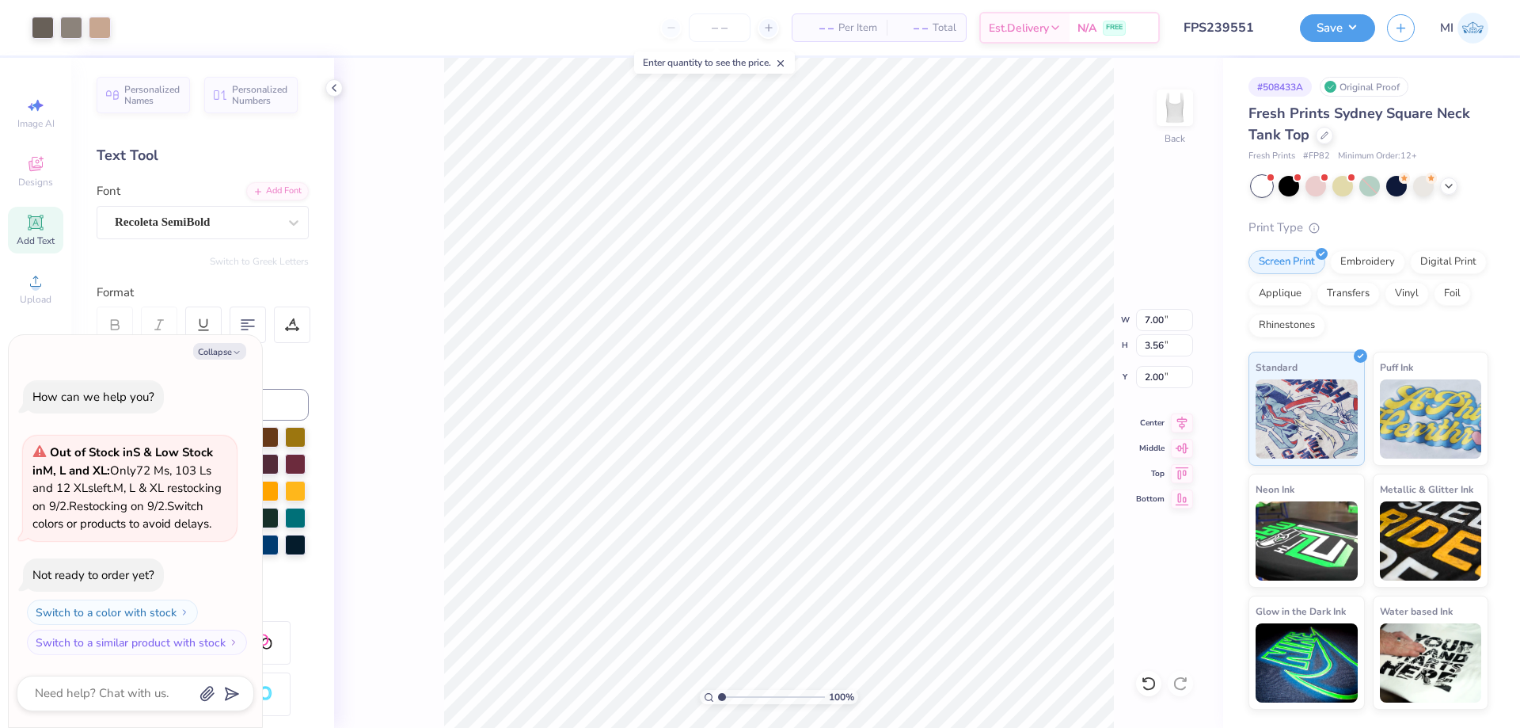
type input "4.84"
type input "0.65"
type input "5.77"
type textarea "x"
type input "6.50"
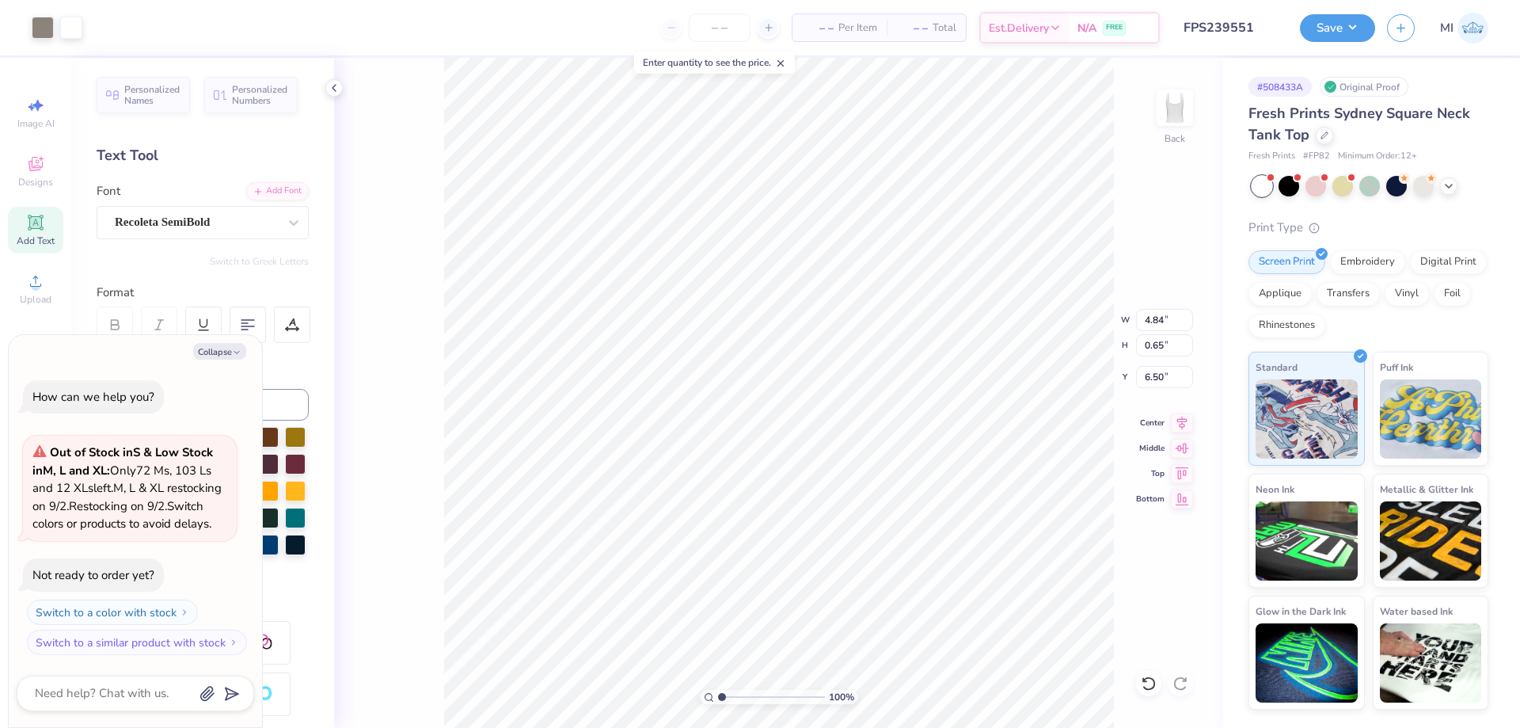
type textarea "x"
type input "5.77"
click at [1324, 23] on button "Save" at bounding box center [1337, 26] width 75 height 28
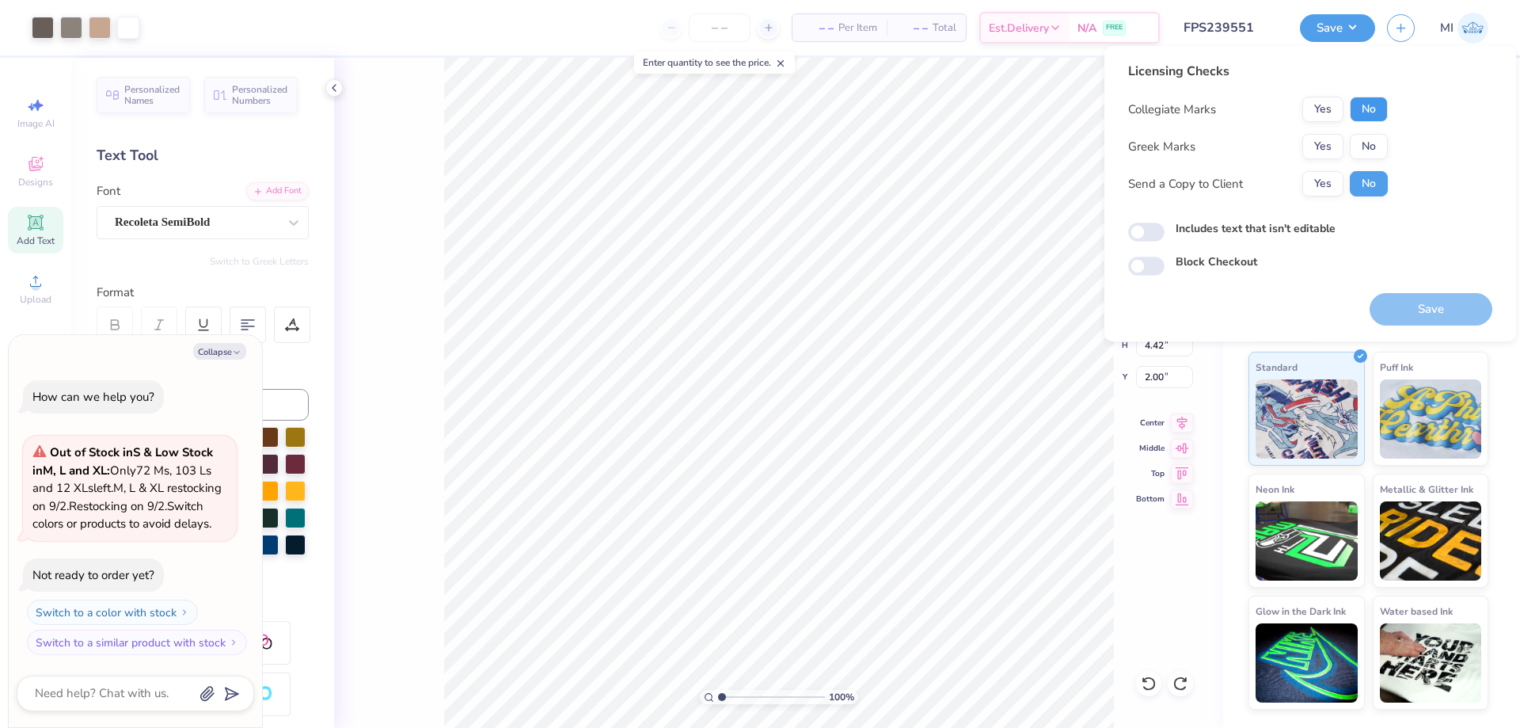
click at [1372, 104] on button "No" at bounding box center [1369, 109] width 38 height 25
click at [1331, 142] on button "Yes" at bounding box center [1322, 146] width 41 height 25
type textarea "x"
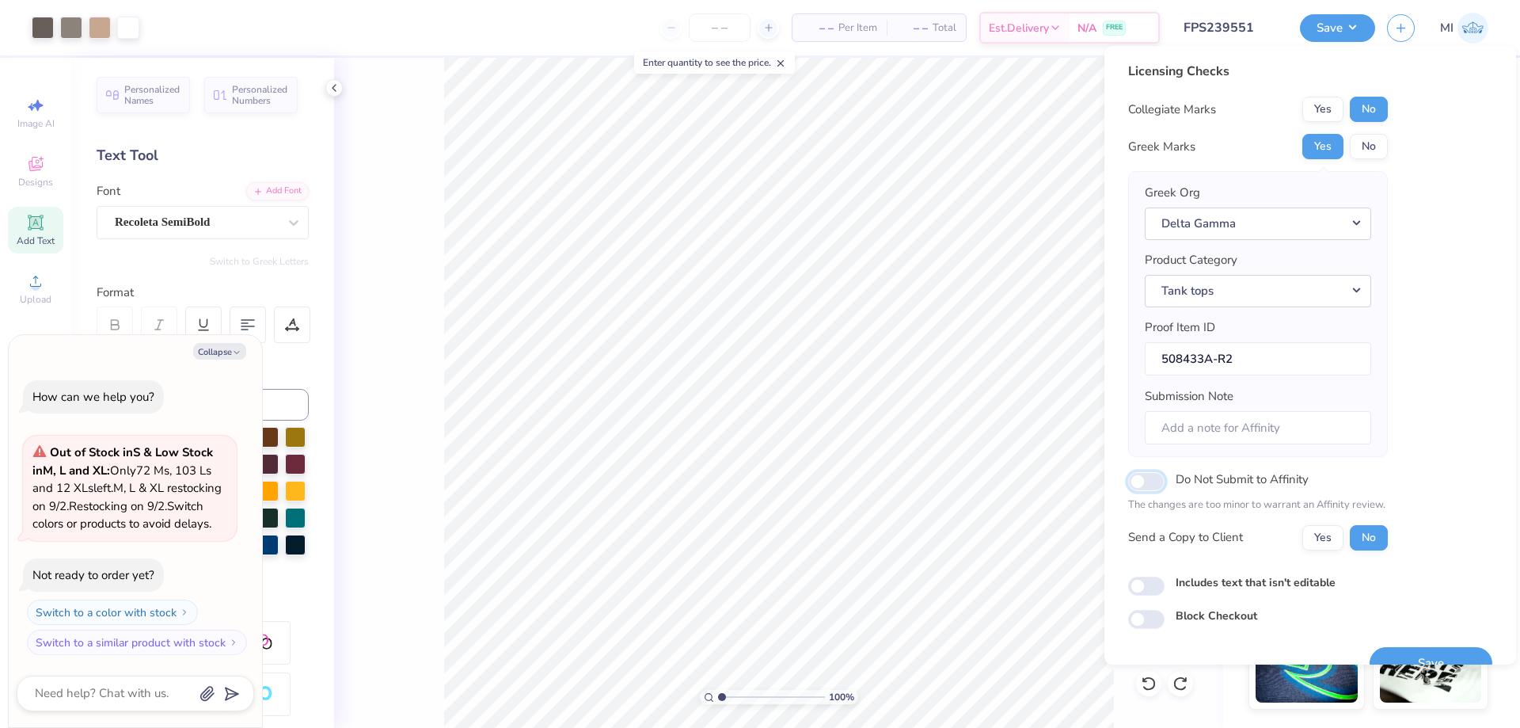
click at [1152, 477] on input "Do Not Submit to Affinity" at bounding box center [1146, 481] width 36 height 19
checkbox input "true"
type textarea "x"
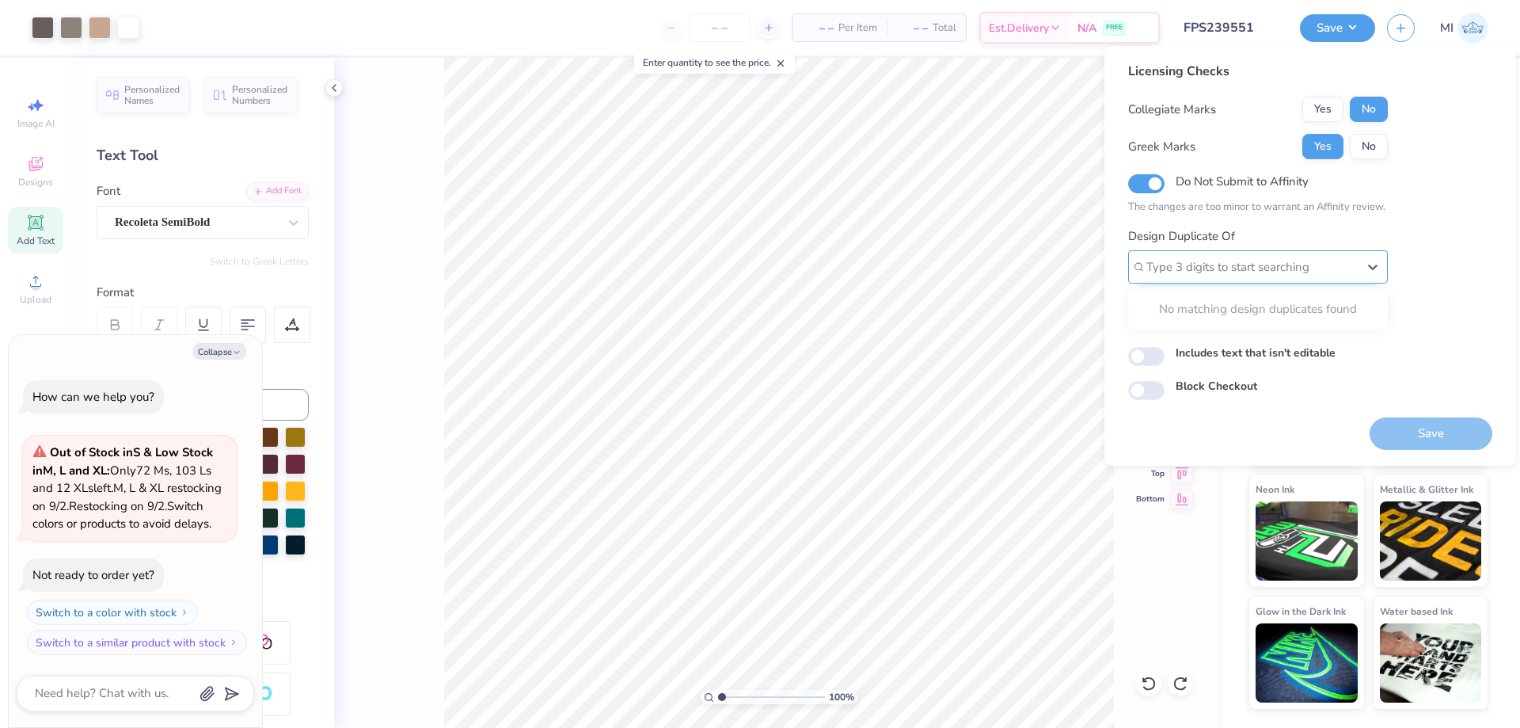
click at [1340, 264] on div at bounding box center [1251, 267] width 211 height 21
click at [1351, 264] on div at bounding box center [1251, 267] width 211 height 21
click at [1268, 272] on div at bounding box center [1251, 267] width 211 height 21
type input "FPS"
click at [1359, 240] on div "Design Duplicate Of Type 3 digits to start searching" at bounding box center [1258, 255] width 260 height 57
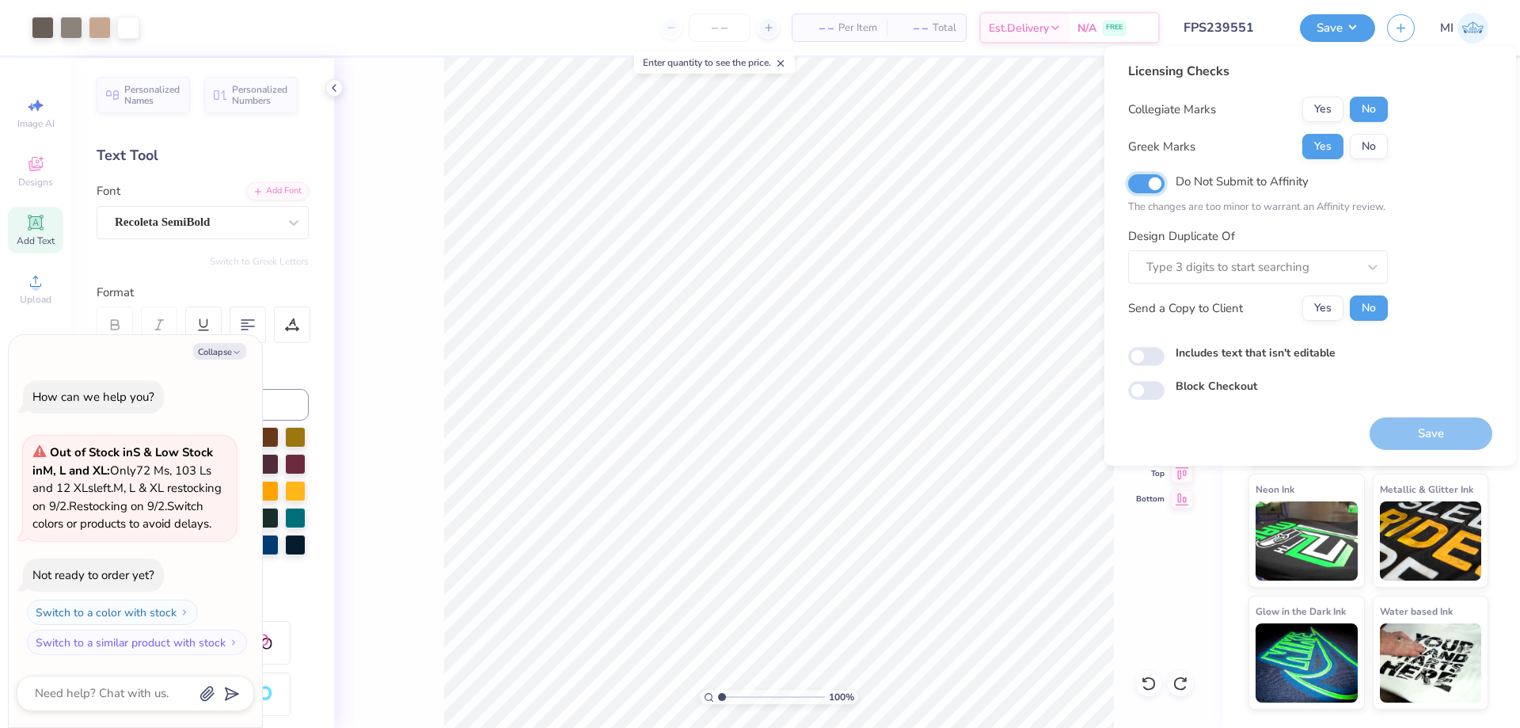
click at [1156, 190] on input "Do Not Submit to Affinity" at bounding box center [1146, 183] width 36 height 19
checkbox input "false"
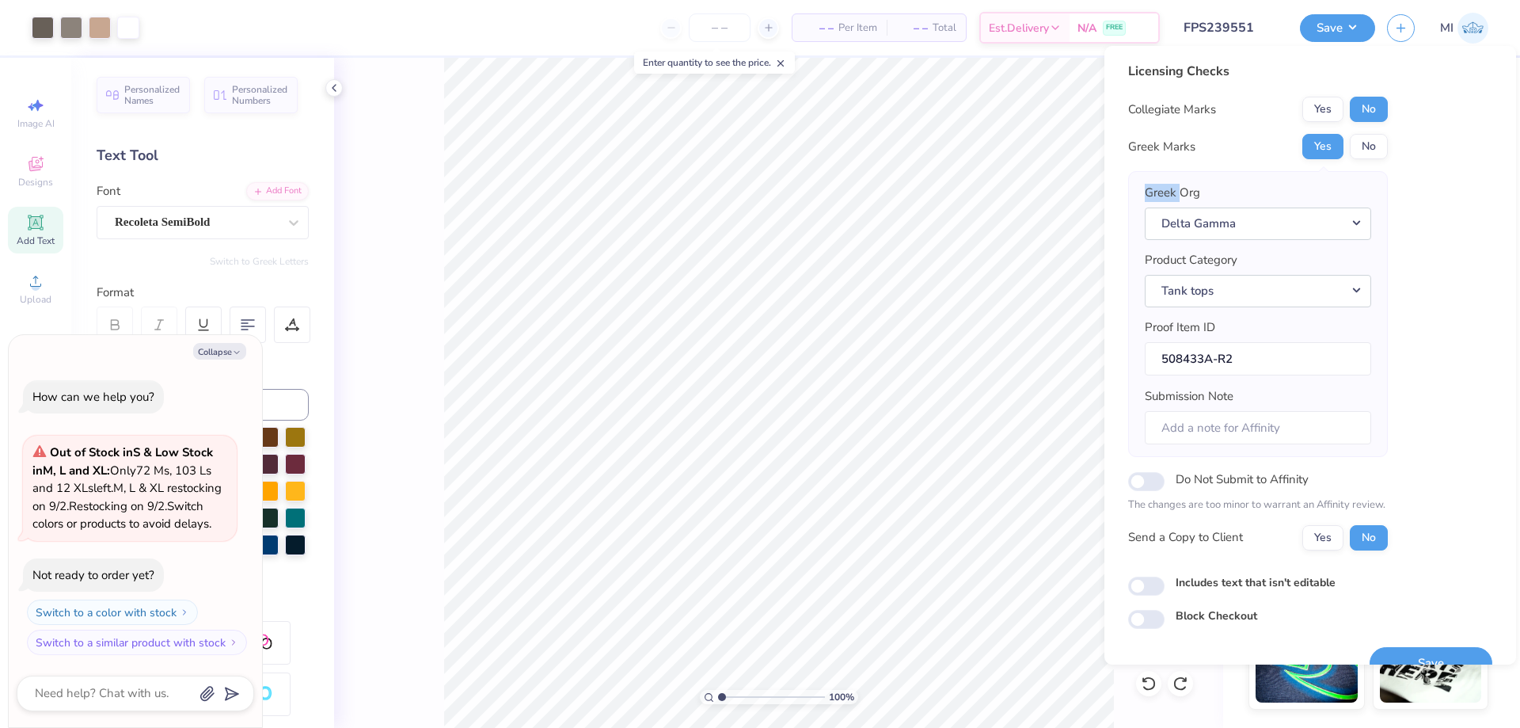
click at [1156, 190] on label "Greek Org" at bounding box center [1172, 193] width 55 height 18
click at [1156, 207] on button "Delta Gamma" at bounding box center [1258, 223] width 226 height 32
click at [1237, 177] on div "Greek Org Delta Gamma Acacia Actuarial Society [PERSON_NAME] Society Adelphikos…" at bounding box center [1258, 314] width 260 height 286
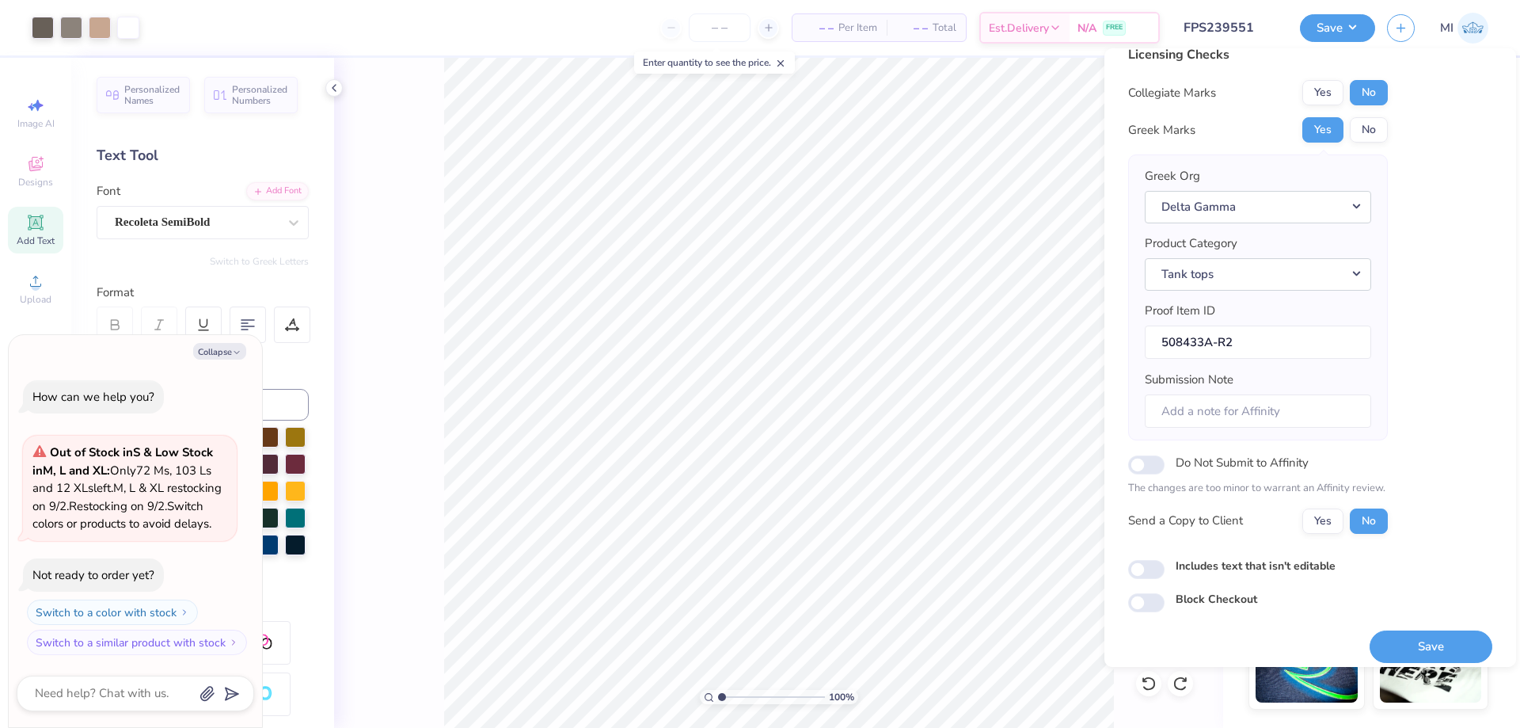
scroll to position [30, 0]
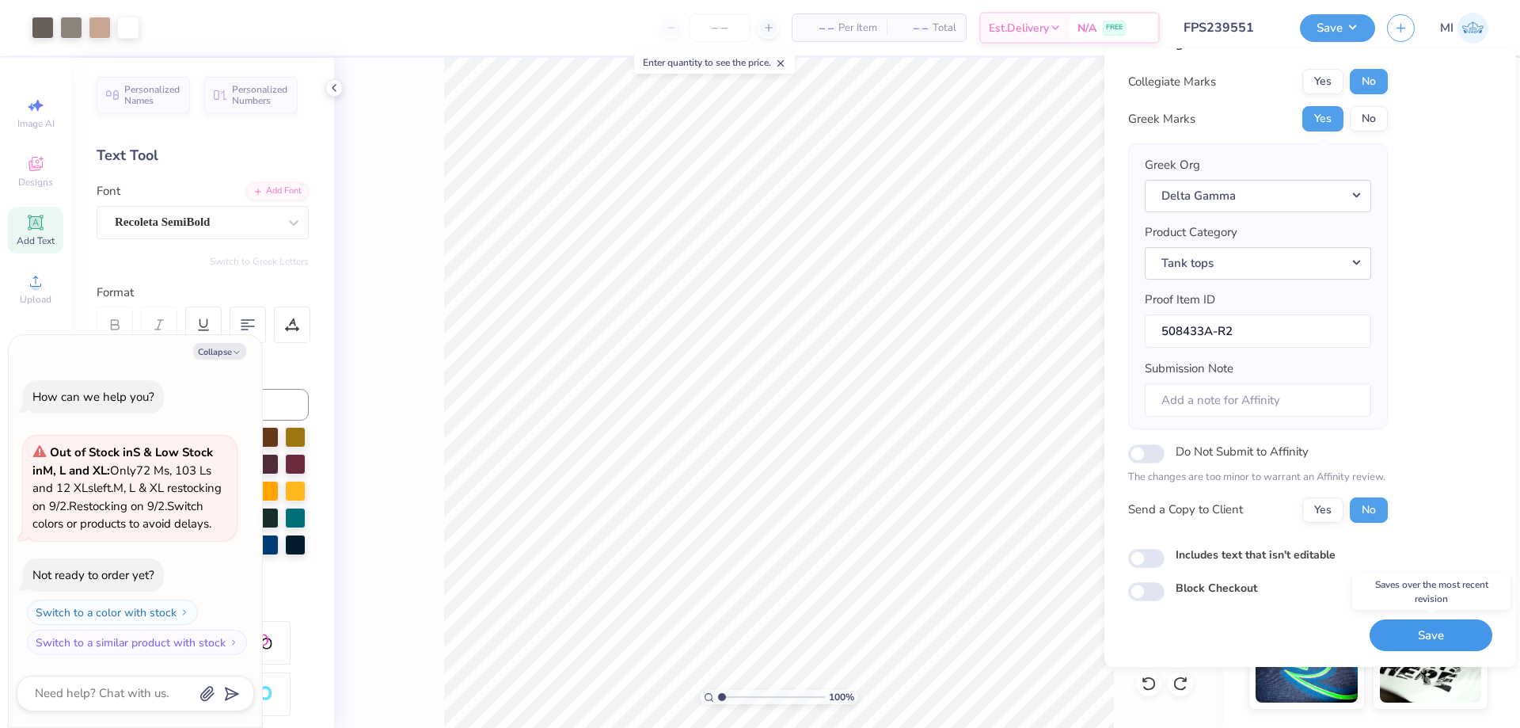
click at [1459, 631] on button "Save" at bounding box center [1431, 635] width 123 height 32
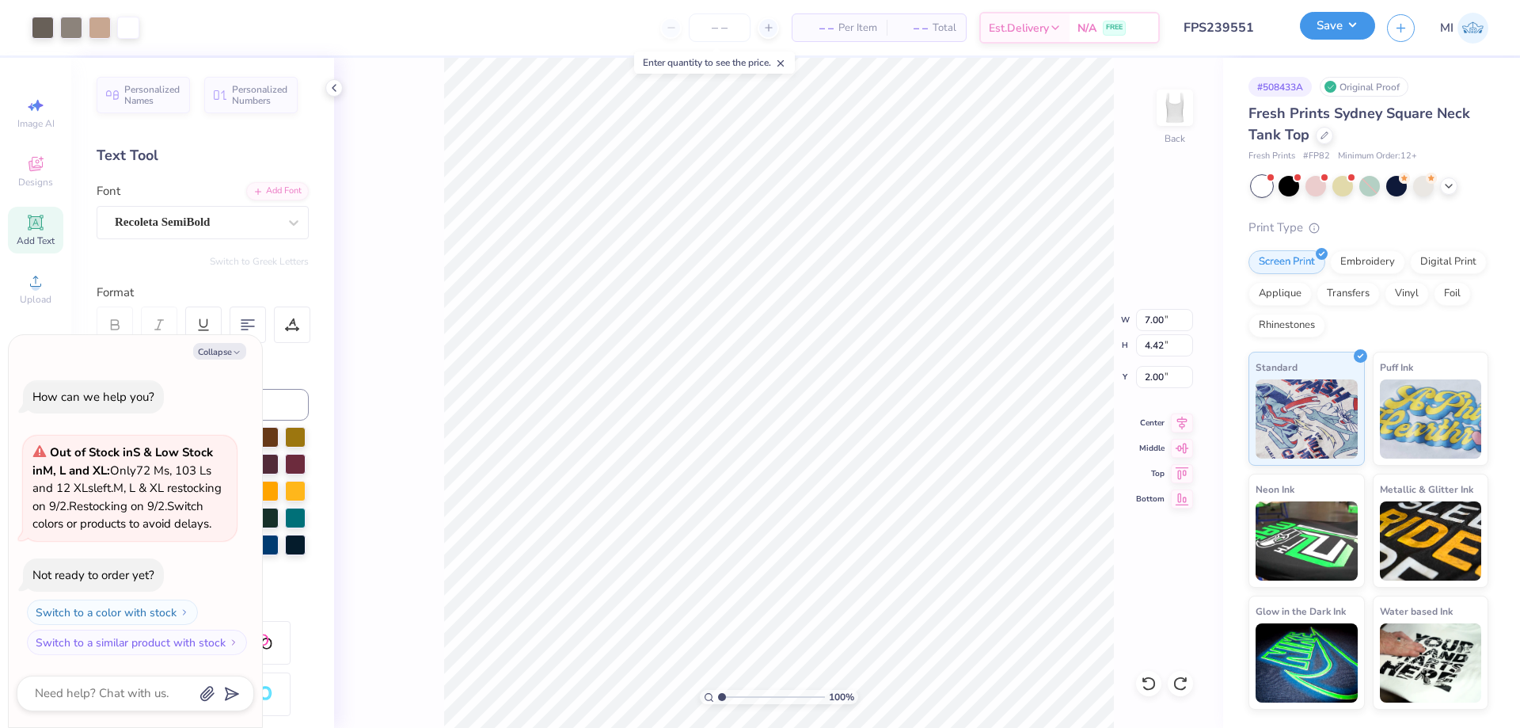
click at [1318, 29] on button "Save" at bounding box center [1337, 26] width 75 height 28
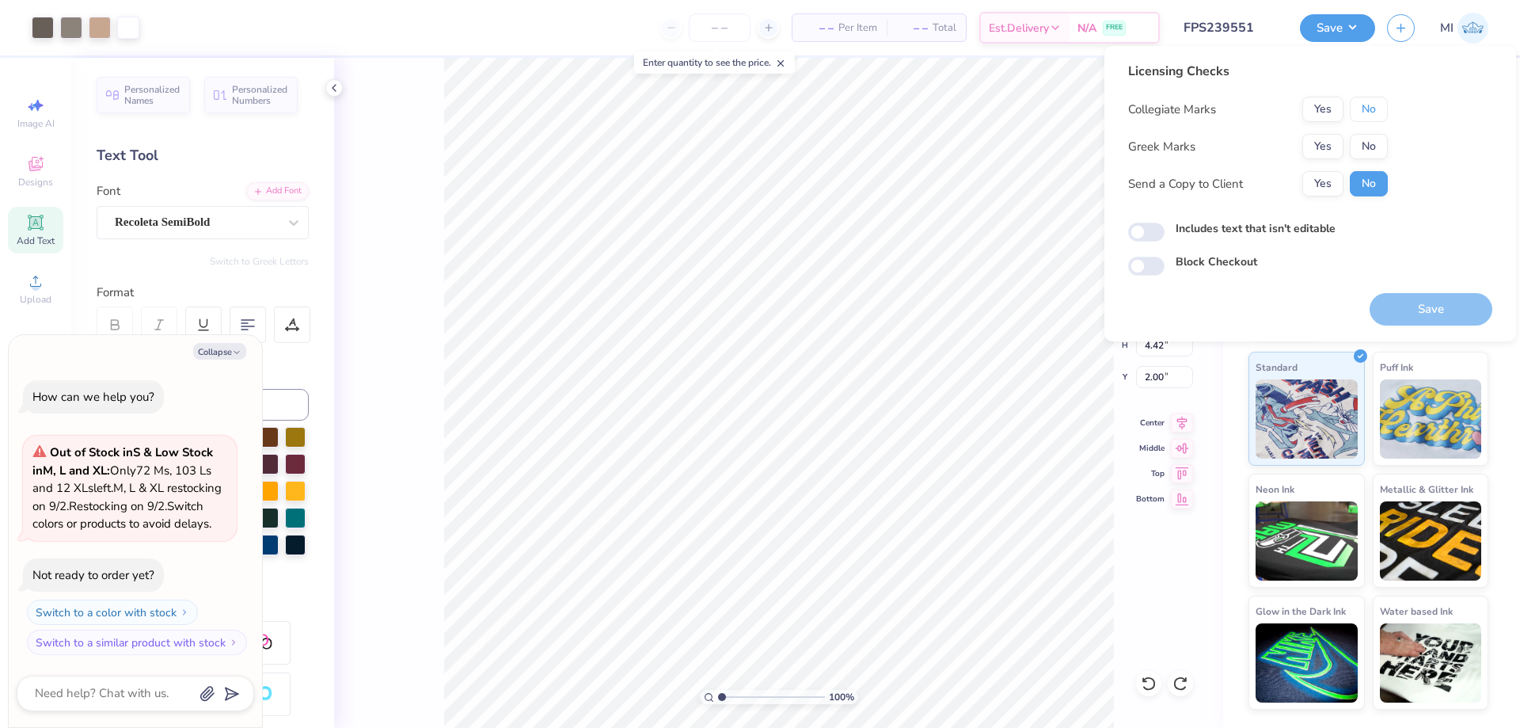
drag, startPoint x: 1368, startPoint y: 113, endPoint x: 1346, endPoint y: 132, distance: 29.2
click at [1367, 116] on button "No" at bounding box center [1369, 109] width 38 height 25
click at [1321, 148] on button "Yes" at bounding box center [1322, 146] width 41 height 25
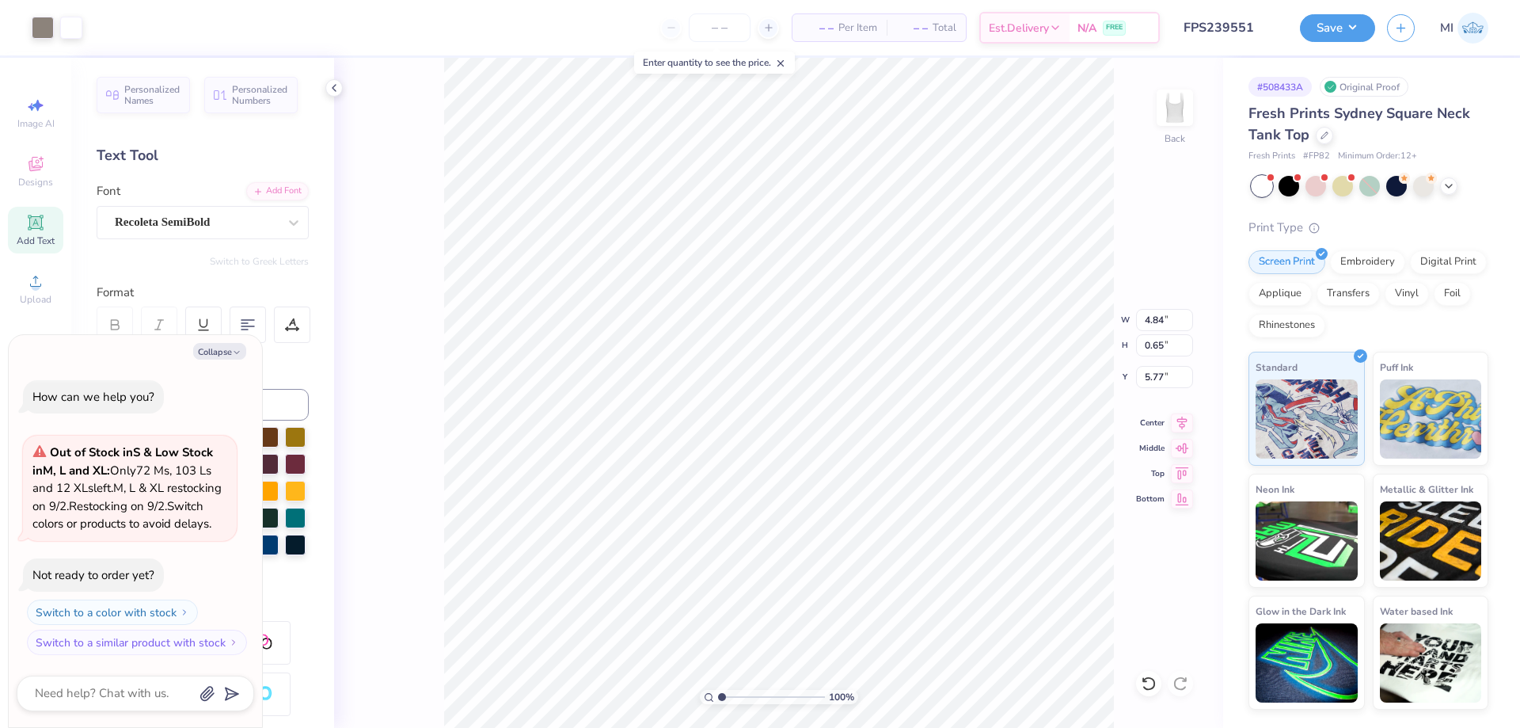
type textarea "x"
type input "6.91"
type textarea "x"
